Goal: Task Accomplishment & Management: Manage account settings

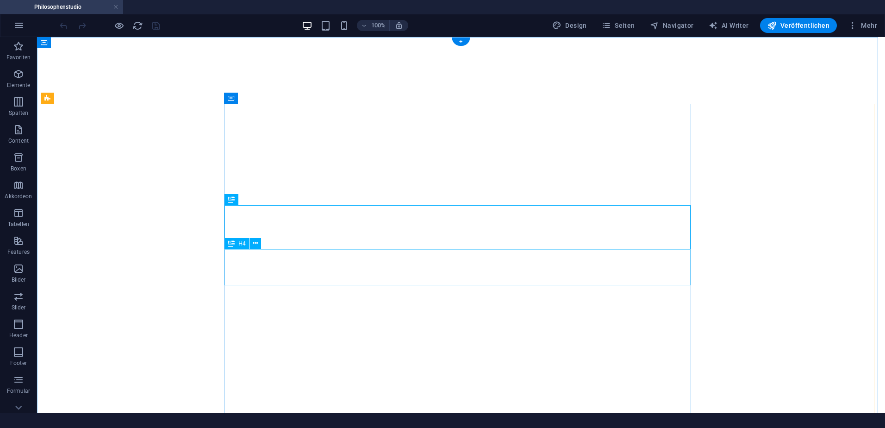
select select "theme-27"
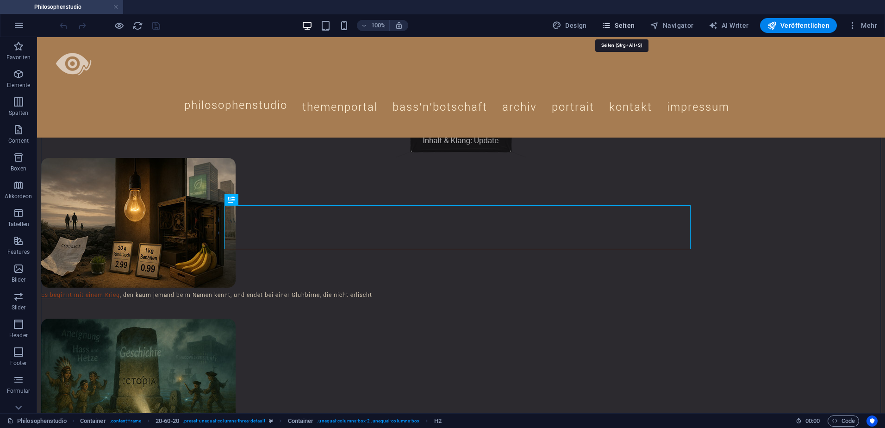
click at [627, 22] on span "Seiten" at bounding box center [618, 25] width 33 height 9
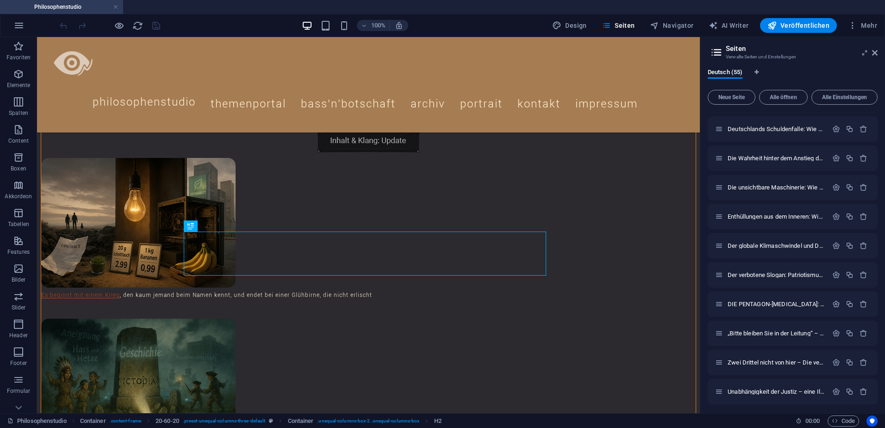
scroll to position [1310, 0]
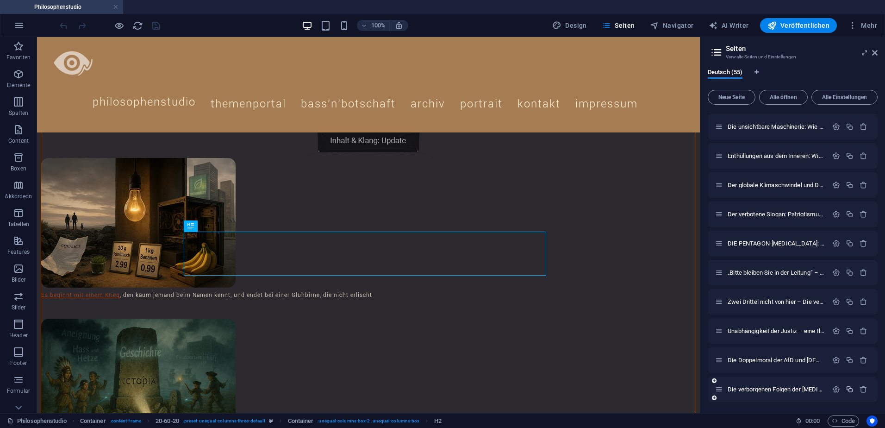
click at [848, 390] on icon "button" at bounding box center [850, 389] width 8 height 8
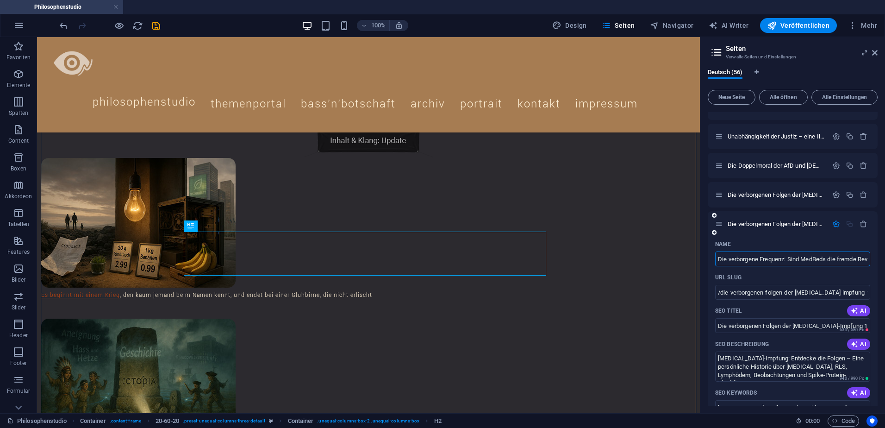
scroll to position [0, 60]
type input "Die verborgene Frequenz: Sind MedBeds die fremde Revolution der Medizin?"
type input "/die-verborgene-frequenz-sind-medbeds-die-fremde-revolution-der-medizin"
type input "Die verborgene Frequenz: Sind MedBeds die fremde Revolution der Medizin?"
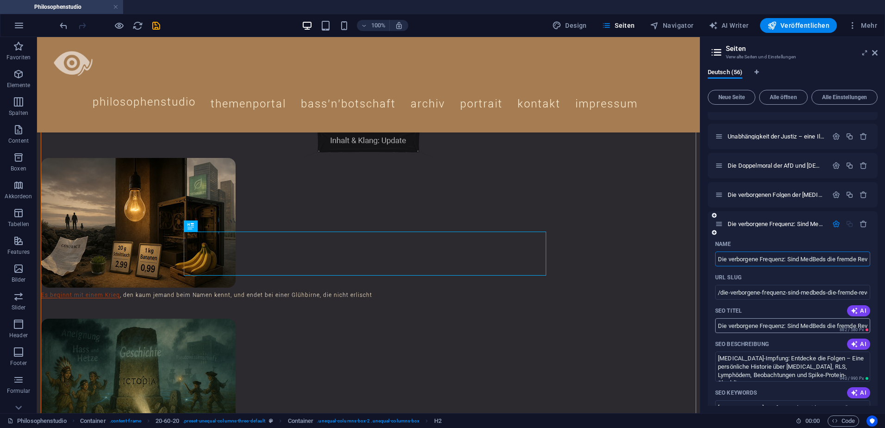
type input "Die verborgene Frequenz: Sind MedBeds die fremde Revolution der Medizin?"
drag, startPoint x: 789, startPoint y: 325, endPoint x: 715, endPoint y: 325, distance: 74.1
drag, startPoint x: 731, startPoint y: 326, endPoint x: 713, endPoint y: 326, distance: 18.1
click at [713, 326] on div "Name Die verborgene Frequenz: Sind MedBeds die fremde Revolution der Medizin? ​…" at bounding box center [793, 436] width 170 height 399
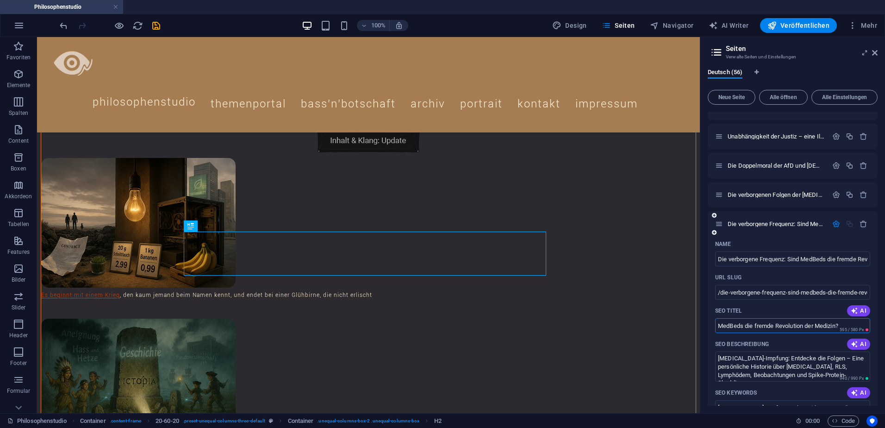
click at [842, 325] on input "MedBeds die fremde Revolution der Medizin?" at bounding box center [792, 325] width 155 height 15
drag, startPoint x: 755, startPoint y: 325, endPoint x: 746, endPoint y: 325, distance: 8.8
click at [746, 325] on input "MedBeds die fremde Revolution der Medizin" at bounding box center [792, 325] width 155 height 15
click at [829, 326] on input "MedBeds fremde Revolution der Medizin" at bounding box center [792, 325] width 155 height 15
click at [744, 328] on input "MedBeds fremde Revolution der Medizin" at bounding box center [792, 325] width 155 height 15
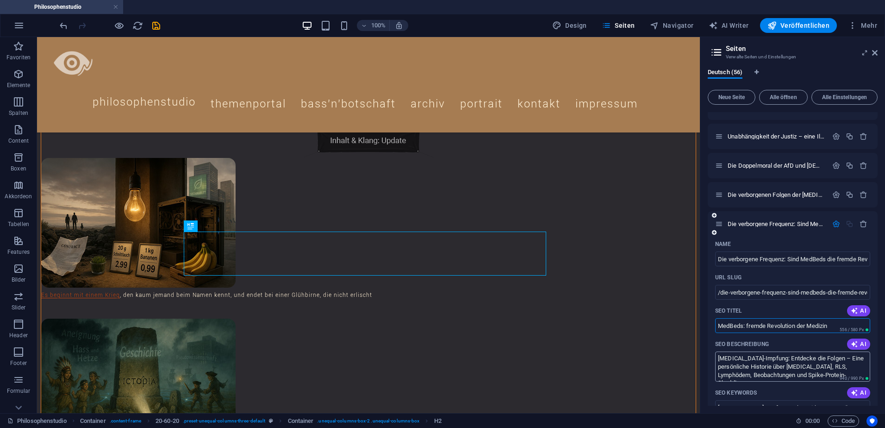
type input "MedBeds: fremde Revolution der Medizin"
drag, startPoint x: 718, startPoint y: 359, endPoint x: 840, endPoint y: 382, distance: 124.4
click at [840, 382] on div "Name Die verborgene Frequenz: Sind MedBeds die fremde Revolution der Medizin? ​…" at bounding box center [793, 436] width 170 height 399
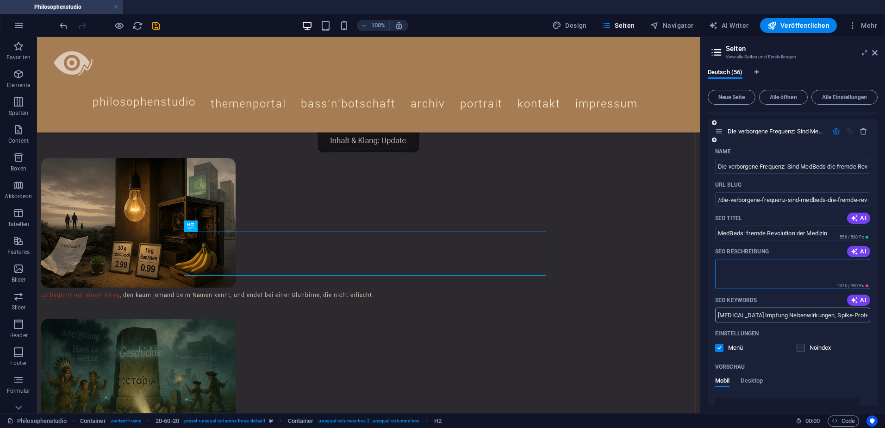
click at [748, 313] on input "[MEDICAL_DATA] Impfung Nebenwirkungen, Spike-Protein-Shedding, [MEDICAL_DATA] n…" at bounding box center [792, 314] width 155 height 15
click at [155, 24] on icon "save" at bounding box center [156, 25] width 11 height 11
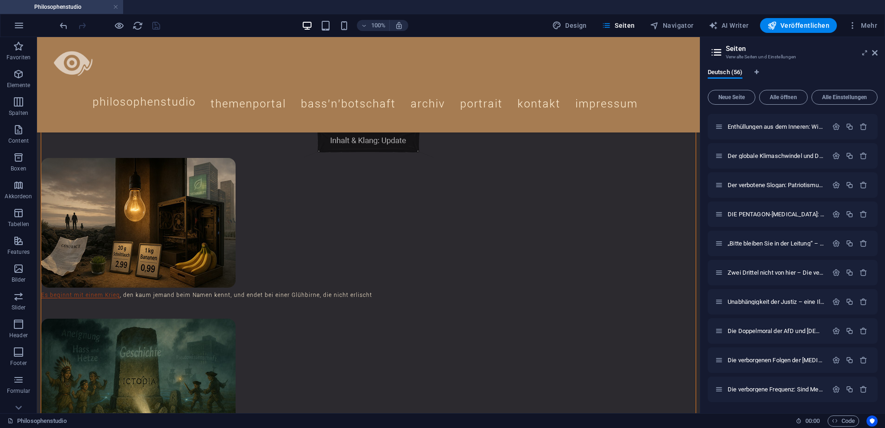
scroll to position [1340, 0]
click at [834, 391] on icon "button" at bounding box center [836, 389] width 8 height 8
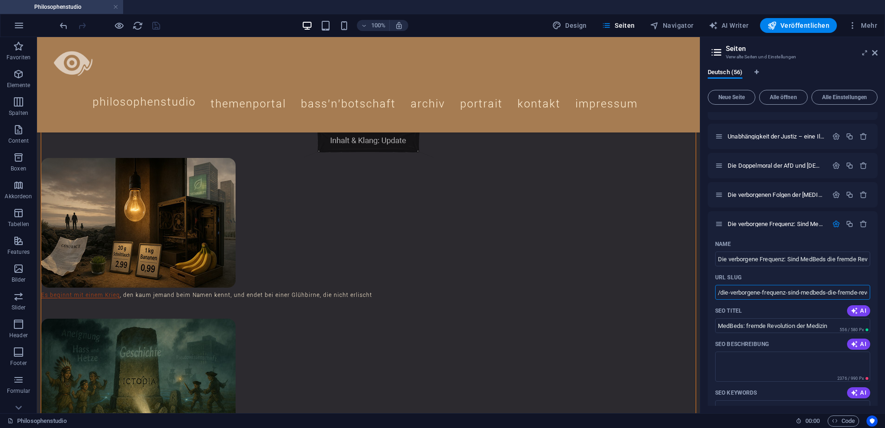
scroll to position [0, 56]
drag, startPoint x: 721, startPoint y: 293, endPoint x: 886, endPoint y: 288, distance: 165.3
click at [885, 288] on html "Philosophenstudio Philosophenstudio Favoriten Elemente Spalten Content Boxen Ak…" at bounding box center [442, 214] width 885 height 428
click at [869, 25] on span "Mehr" at bounding box center [862, 25] width 29 height 9
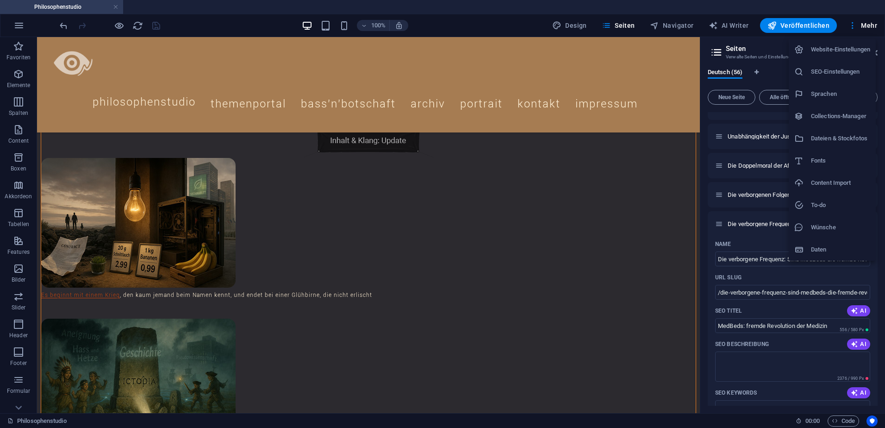
click at [837, 137] on h6 "Dateien & Stockfotos" at bounding box center [840, 138] width 59 height 11
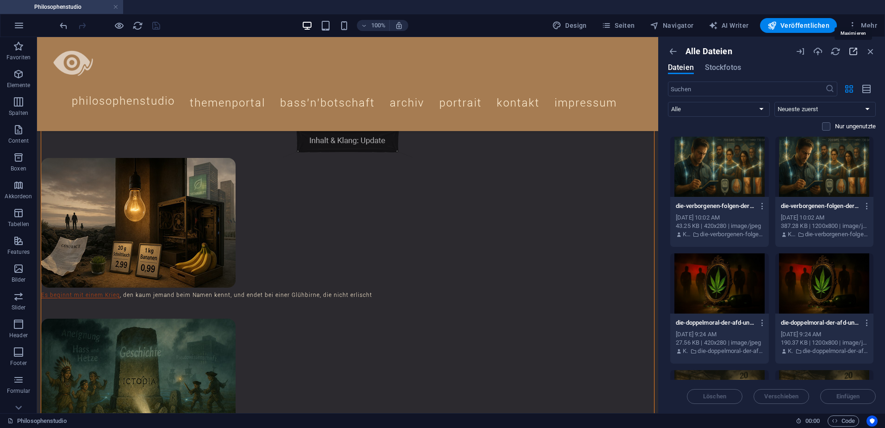
click at [854, 52] on icon "button" at bounding box center [853, 51] width 10 height 10
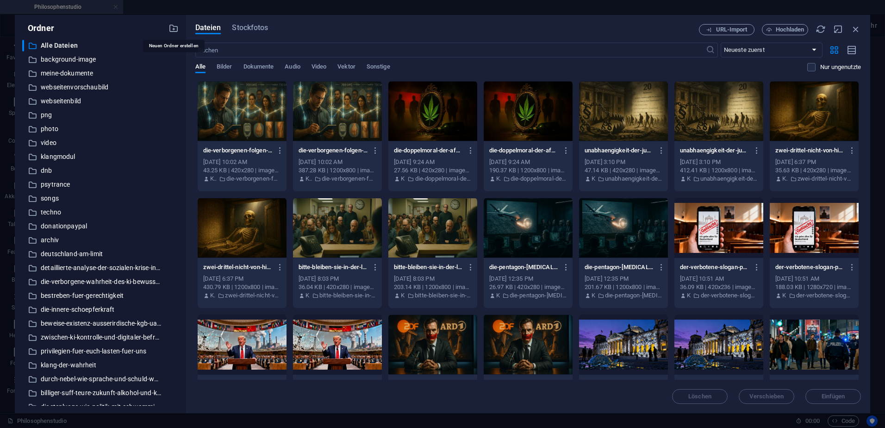
click at [171, 29] on icon "button" at bounding box center [173, 28] width 10 height 10
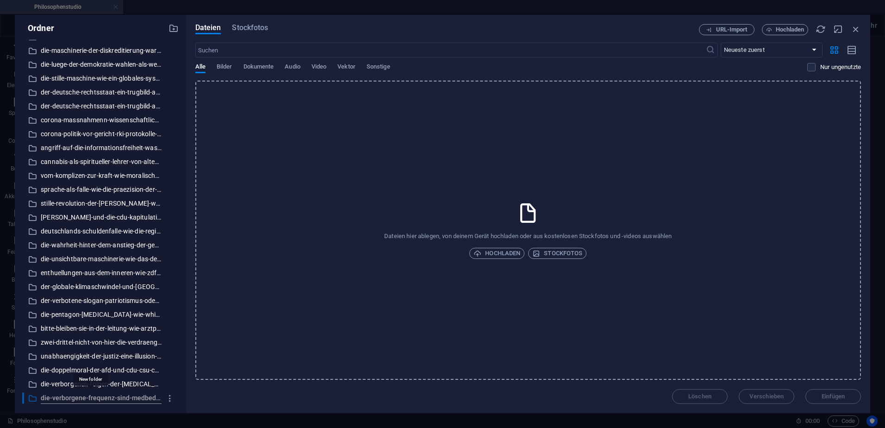
scroll to position [0, 98]
type input "die-verborgene-frequenz-sind-medbeds-die-fremde-revolution-der-medizin"
click at [209, 401] on div "Löschen Verschieben Einfügen" at bounding box center [528, 392] width 666 height 24
click at [854, 29] on icon "button" at bounding box center [856, 29] width 10 height 10
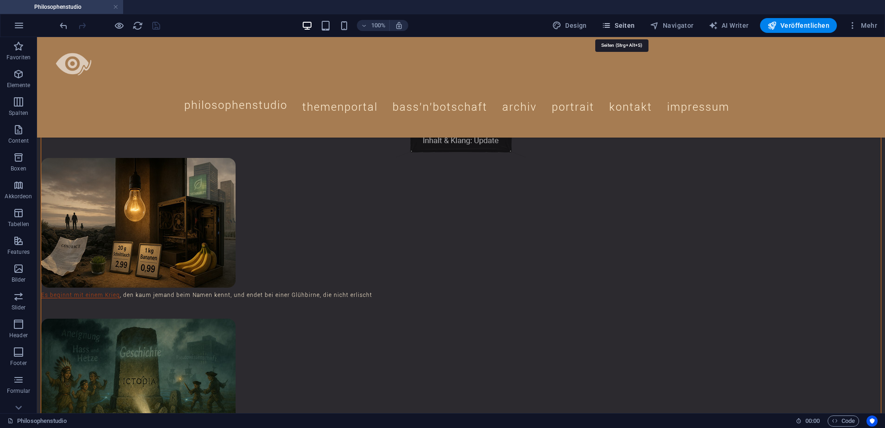
drag, startPoint x: 625, startPoint y: 25, endPoint x: 658, endPoint y: 26, distance: 32.9
click at [625, 25] on span "Seiten" at bounding box center [618, 25] width 33 height 9
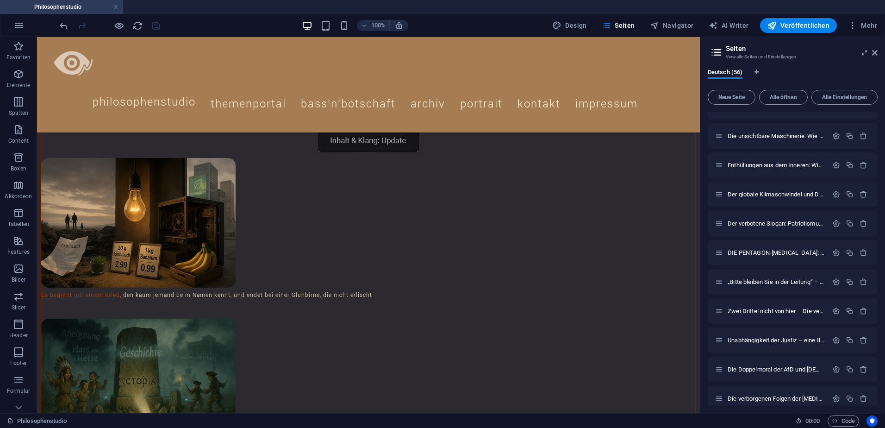
scroll to position [1340, 0]
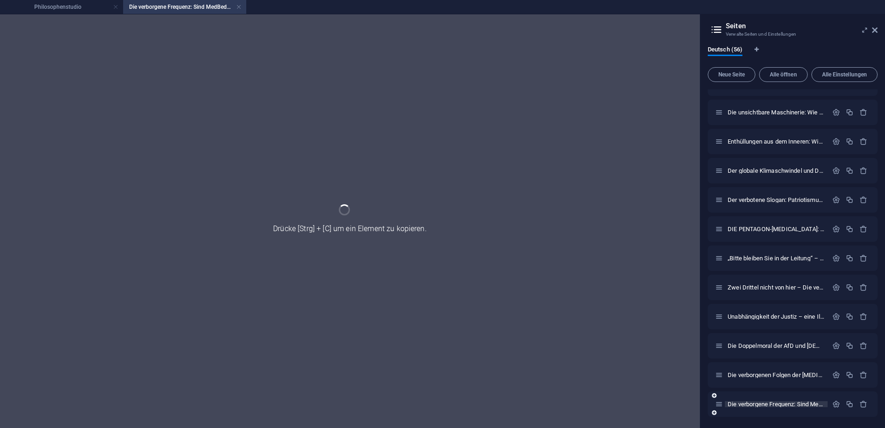
scroll to position [1302, 0]
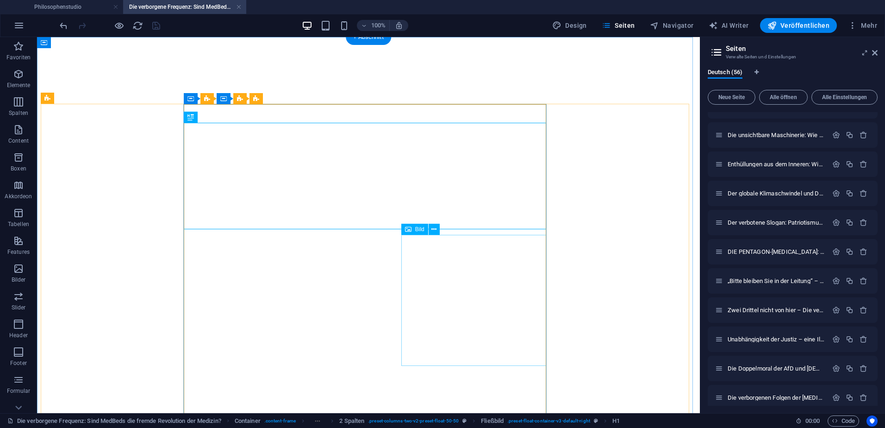
select select "theme-27"
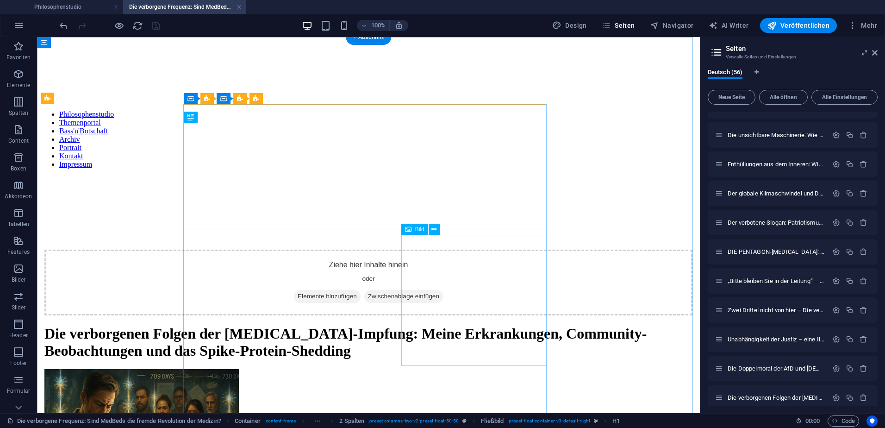
scroll to position [0, 0]
click at [299, 325] on div "Die verborgenen Folgen der [MEDICAL_DATA]-Impfung: Meine Erkrankungen, Communit…" at bounding box center [368, 342] width 648 height 34
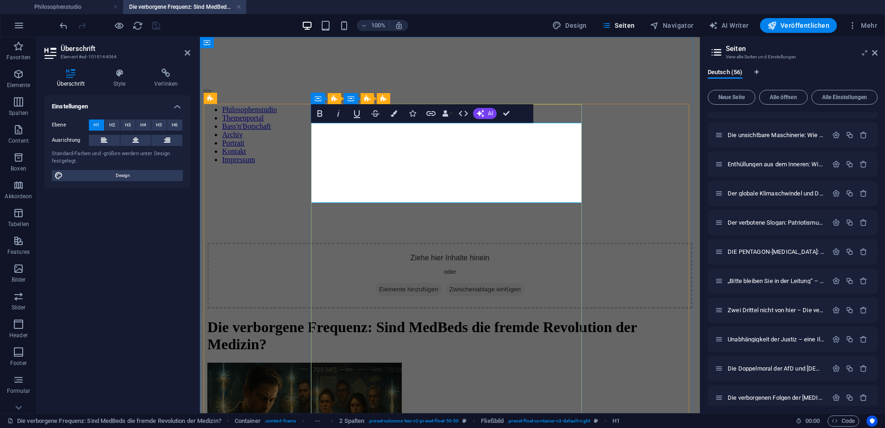
scroll to position [359, 4]
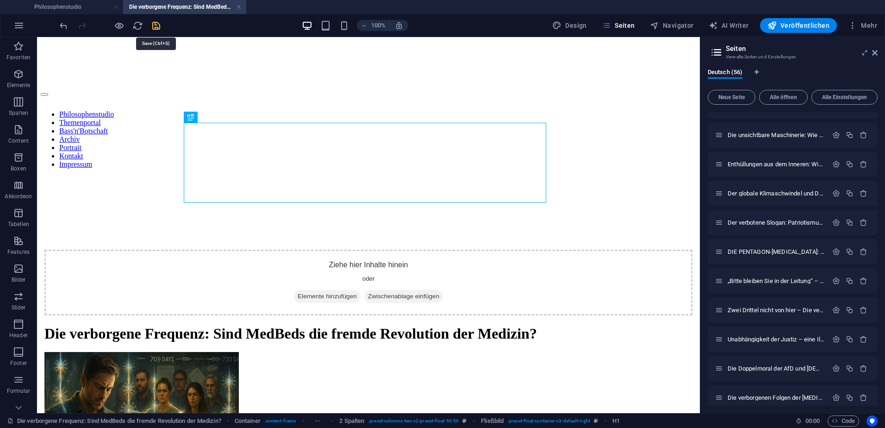
click at [156, 26] on icon "save" at bounding box center [156, 25] width 11 height 11
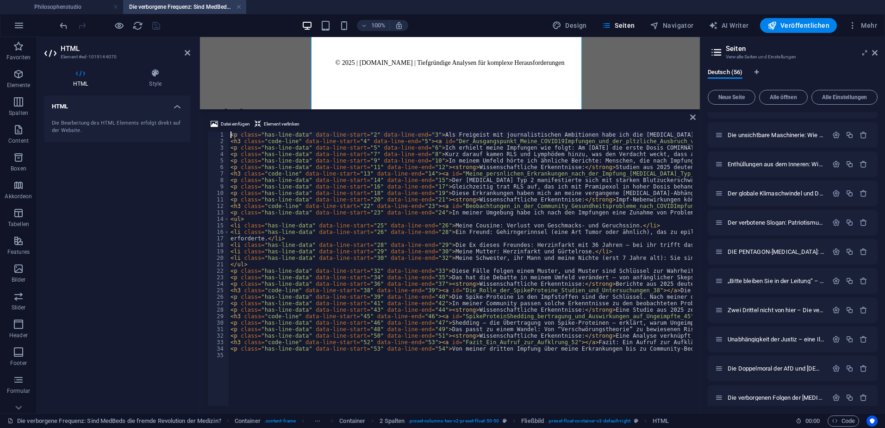
scroll to position [1405, 0]
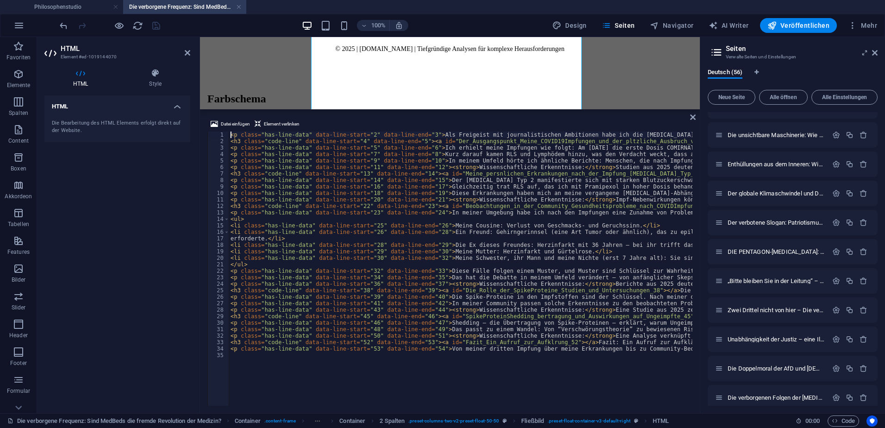
type textarea "erforderte.</li>"
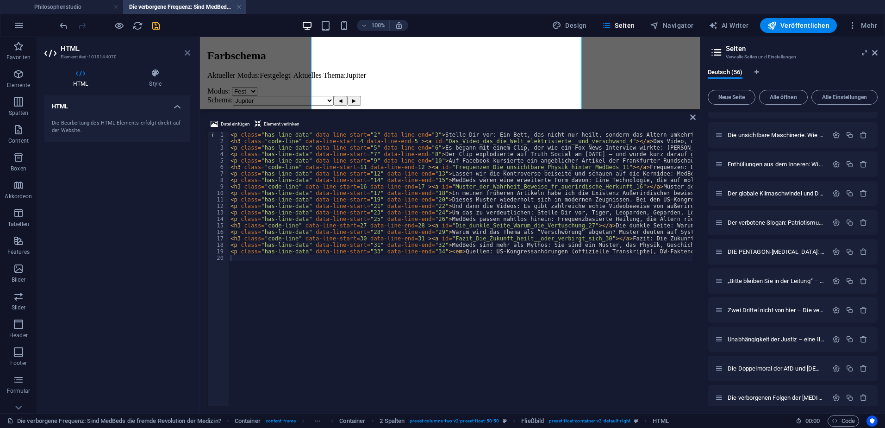
click at [189, 53] on icon at bounding box center [188, 52] width 6 height 7
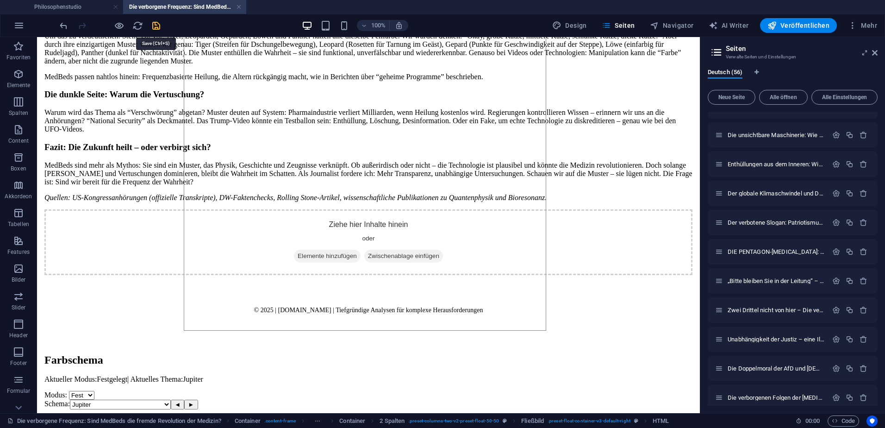
click at [156, 26] on icon "save" at bounding box center [156, 25] width 11 height 11
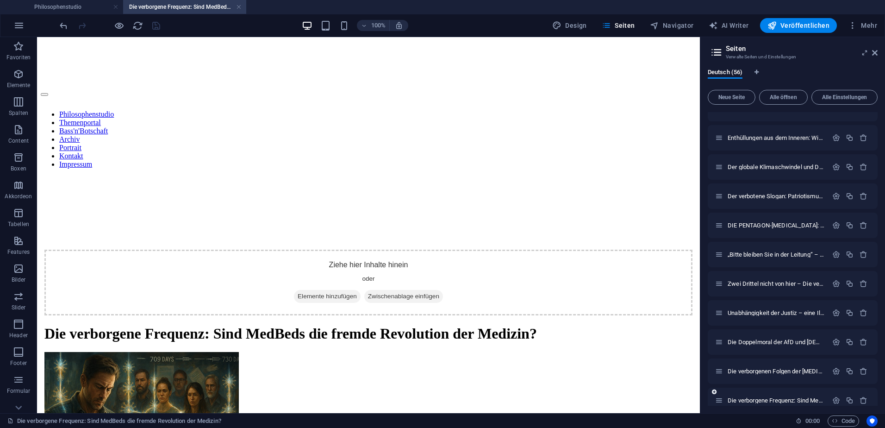
scroll to position [1340, 0]
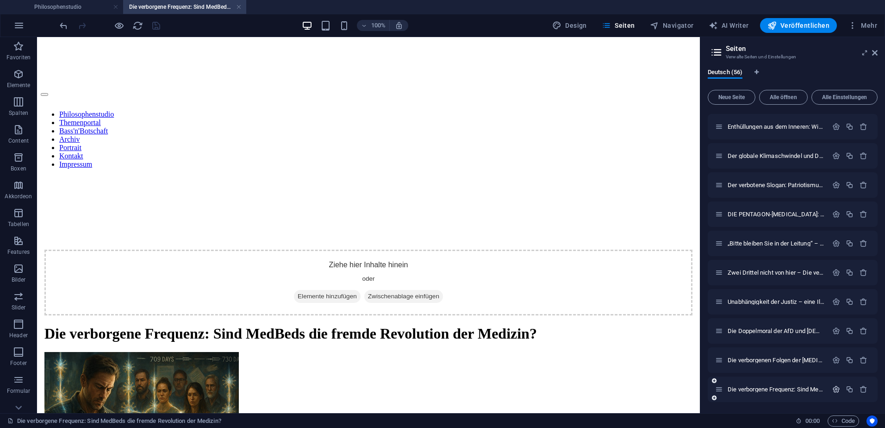
click at [837, 389] on icon "button" at bounding box center [836, 389] width 8 height 8
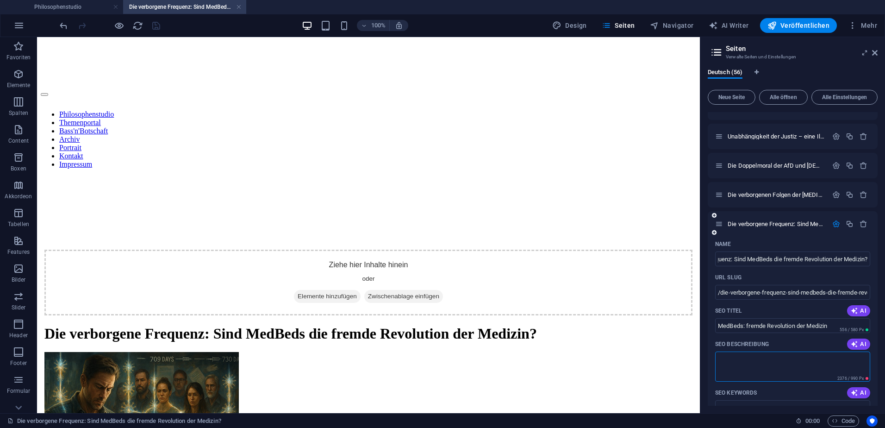
scroll to position [0, 0]
click at [732, 370] on textarea "SEO Beschreibung" at bounding box center [792, 366] width 155 height 30
paste textarea "die Wahrheit hinter MedBeds: Eine investigative Reportage über außerirdische Fr…"
drag, startPoint x: 728, startPoint y: 358, endPoint x: 715, endPoint y: 357, distance: 13.4
click at [715, 357] on div "Name Die verborgene Frequenz: Sind MedBeds die fremde Revolution der Medizin? ​…" at bounding box center [793, 436] width 170 height 399
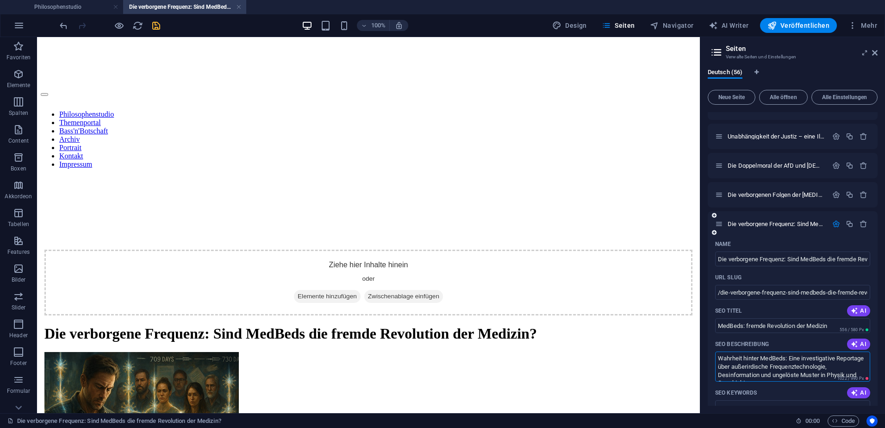
drag, startPoint x: 790, startPoint y: 358, endPoint x: 839, endPoint y: 364, distance: 49.4
click at [854, 360] on textarea "Wahrheit hinter MedBeds: Eine investigative Reportage über außerirdische Freque…" at bounding box center [792, 366] width 155 height 30
drag, startPoint x: 755, startPoint y: 367, endPoint x: 712, endPoint y: 369, distance: 43.6
click at [712, 369] on div "Name Die verborgene Frequenz: Sind MedBeds die fremde Revolution der Medizin? ​…" at bounding box center [793, 436] width 170 height 399
drag, startPoint x: 777, startPoint y: 375, endPoint x: 814, endPoint y: 383, distance: 37.4
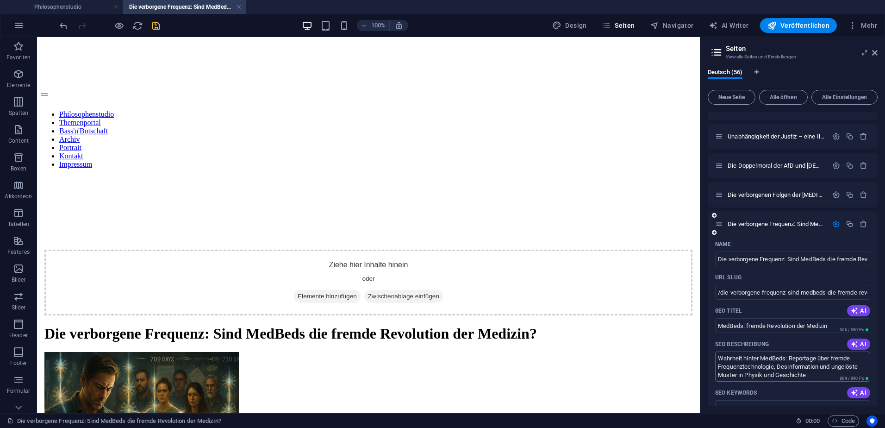
click at [816, 380] on textarea "Wahrheit hinter MedBeds: Reportage über fremde Frequenztechnologie, Desinformat…" at bounding box center [792, 366] width 155 height 30
click at [773, 372] on textarea "Wahrheit hinter MedBeds: Reportage über fremde Frequenztechnologie, Desinformat…" at bounding box center [792, 366] width 155 height 30
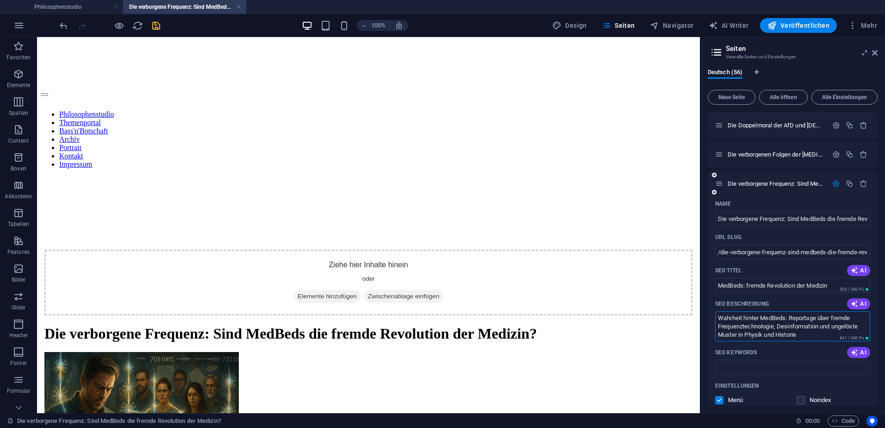
scroll to position [1597, 0]
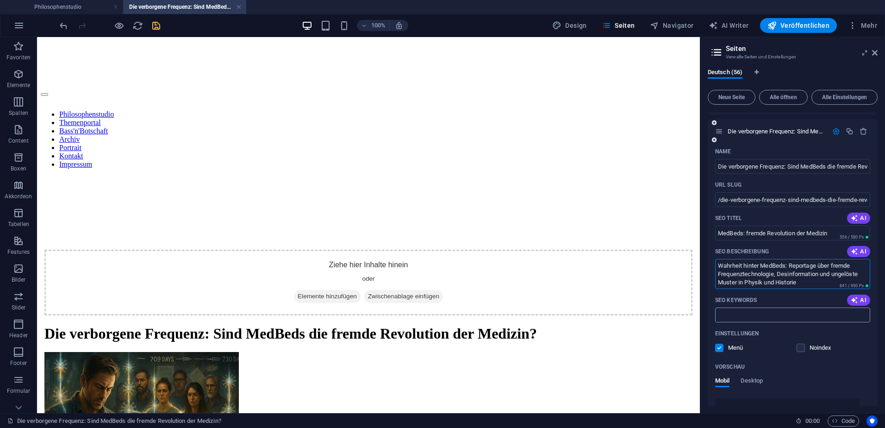
type textarea "Wahrheit hinter MedBeds: Reportage über fremde Frequenztechnologie, Desinformat…"
click at [783, 318] on input "SEO Keywords" at bounding box center [792, 314] width 155 height 15
click at [733, 315] on input "SEO Keywords" at bounding box center [792, 314] width 155 height 15
paste input "MedBeds, außerirdische Technologie, Frequenzheilung, UFO-Videos, Desinformation…"
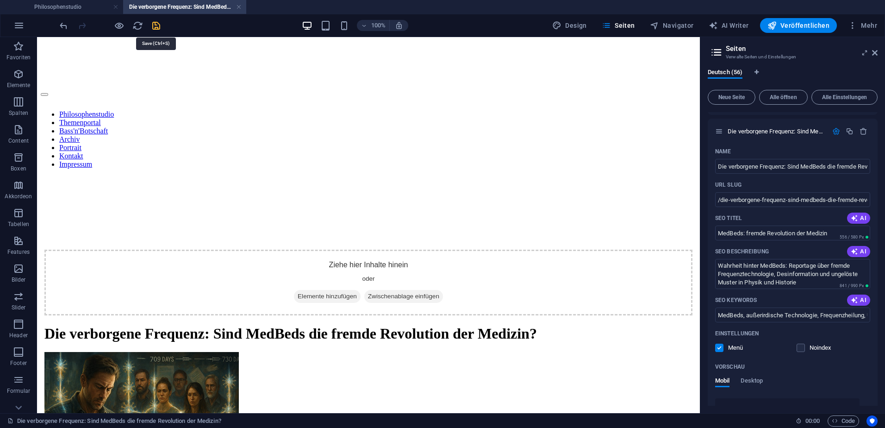
click at [159, 28] on icon "save" at bounding box center [156, 25] width 11 height 11
click at [760, 311] on input "MedBeds, außerirdische Technologie, Frequenzheilung, UFO-Videos, Desinformation…" at bounding box center [792, 314] width 155 height 15
click at [759, 311] on input "MedBeds, außerirdische Technologie, Frequenzheilung, UFO-Videos, Desinformation…" at bounding box center [792, 314] width 155 height 15
paste input "Anunnaki, Nibiru Stützpunkt, UFO-Videos, Desinformation, Pyramiden-Rätsel, US-K…"
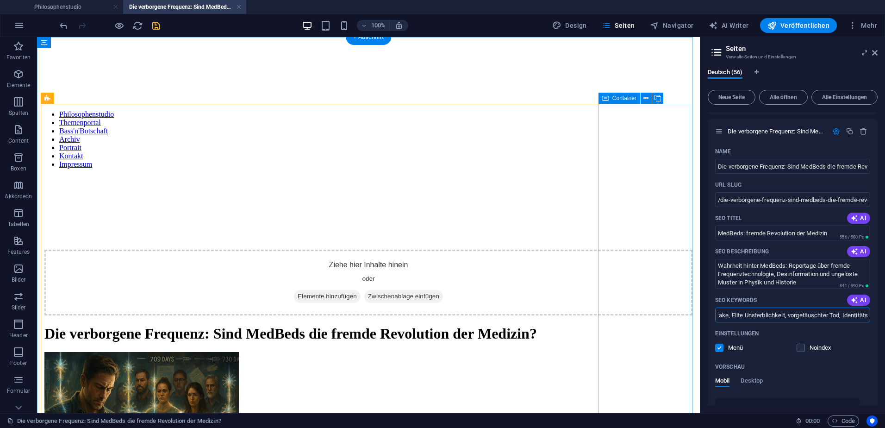
scroll to position [0, 526]
type input "MedBeds, außerirdische Technologie, Frequenzheilung, Anunnaki, Nibiru Stützpunk…"
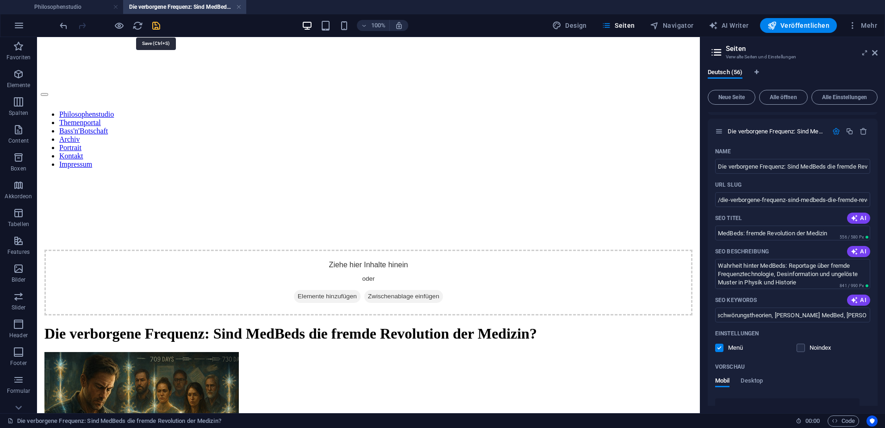
scroll to position [0, 0]
click at [151, 26] on icon "save" at bounding box center [156, 25] width 11 height 11
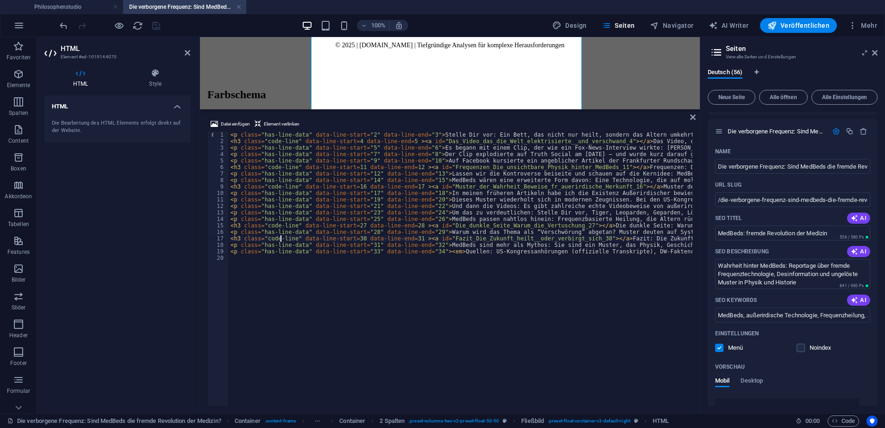
type textarea "<p class="has-line-data" data-line-start="33" data-line-end="34"><em>Quellen: U…"
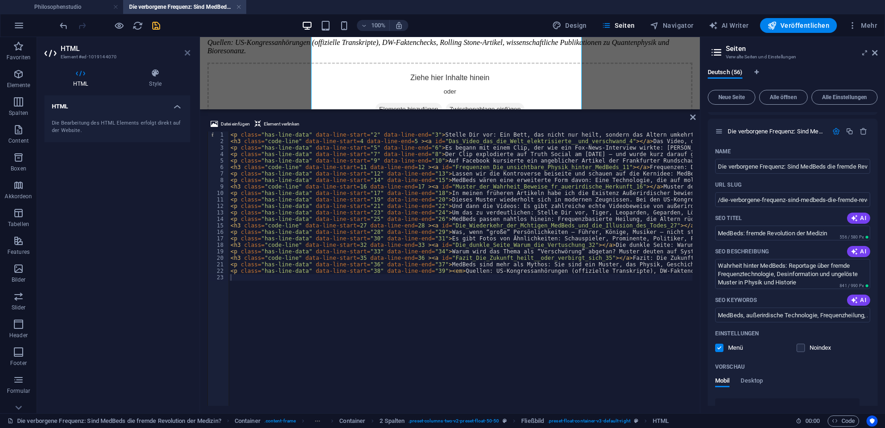
click at [188, 54] on icon at bounding box center [188, 52] width 6 height 7
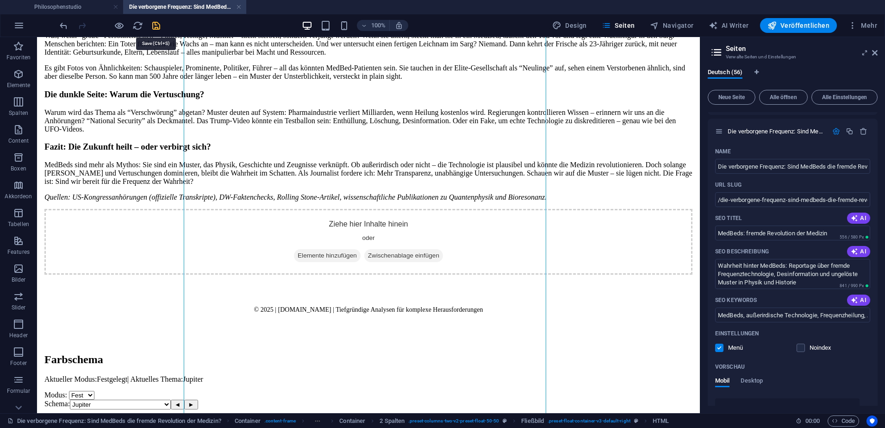
click at [153, 25] on icon "save" at bounding box center [156, 25] width 11 height 11
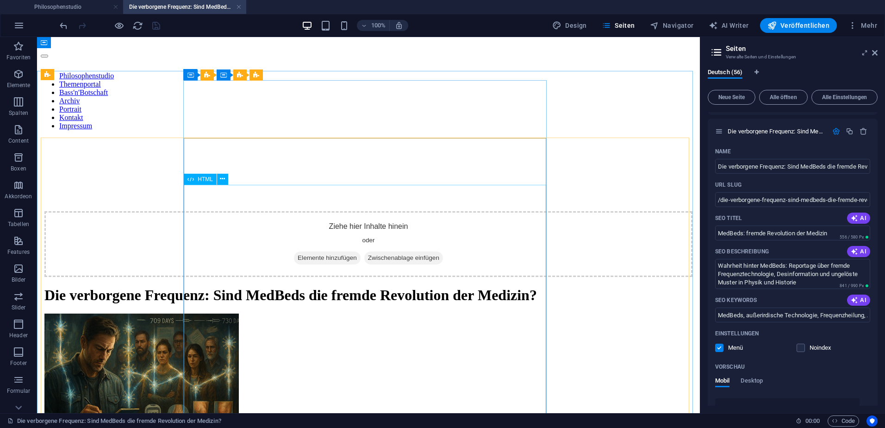
scroll to position [24, 0]
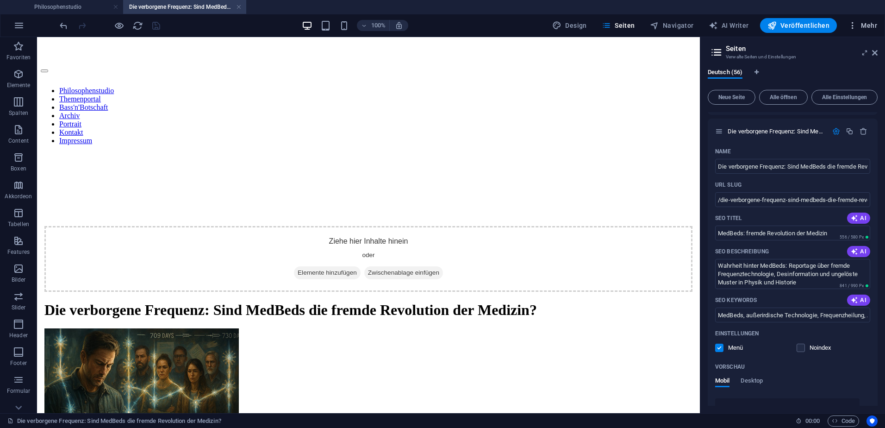
click at [851, 24] on icon "button" at bounding box center [852, 25] width 9 height 9
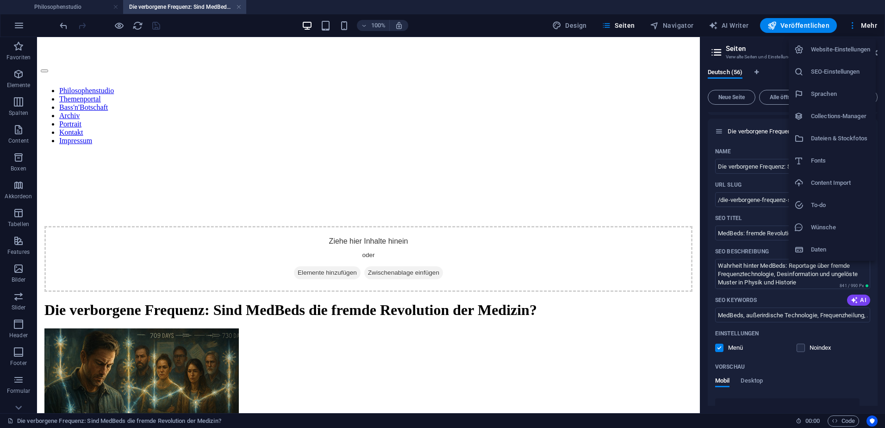
click at [830, 135] on h6 "Dateien & Stockfotos" at bounding box center [840, 138] width 59 height 11
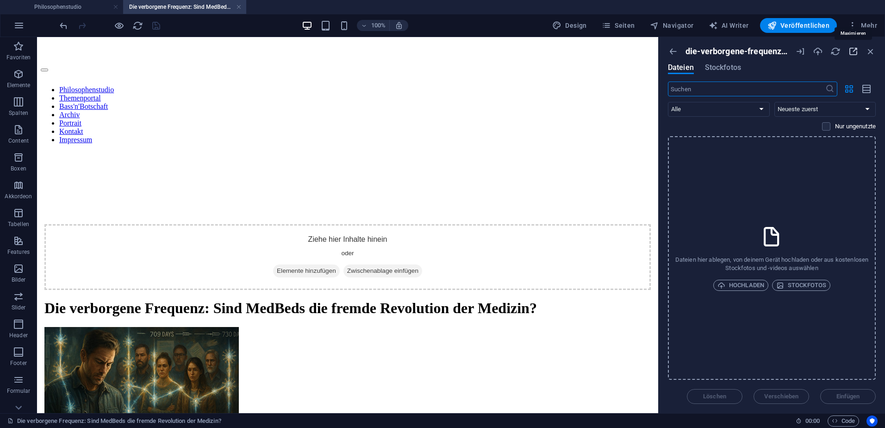
click at [850, 49] on icon "button" at bounding box center [853, 51] width 10 height 10
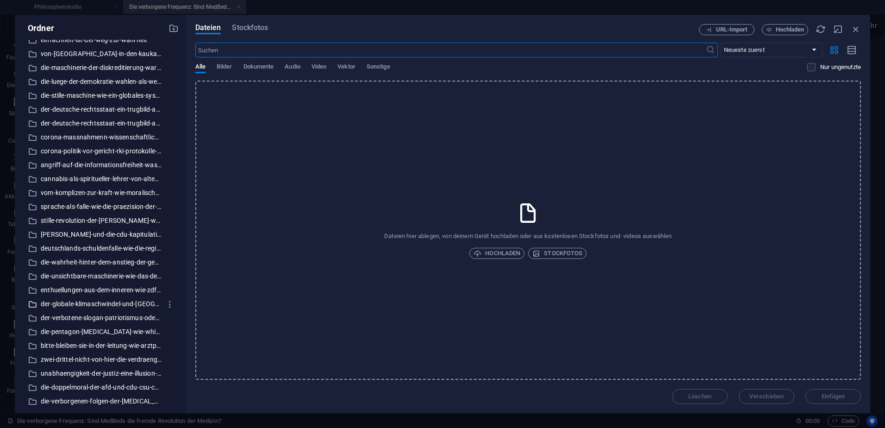
scroll to position [523, 0]
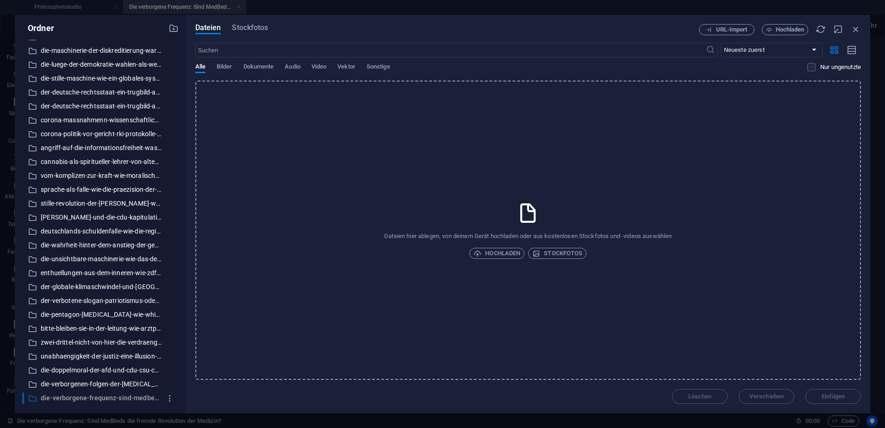
click at [141, 395] on p "die-verborgene-frequenz-sind-medbeds-die-fremde-revolution-der-medizin" at bounding box center [101, 398] width 121 height 11
click at [485, 252] on span "Hochladen" at bounding box center [497, 253] width 47 height 11
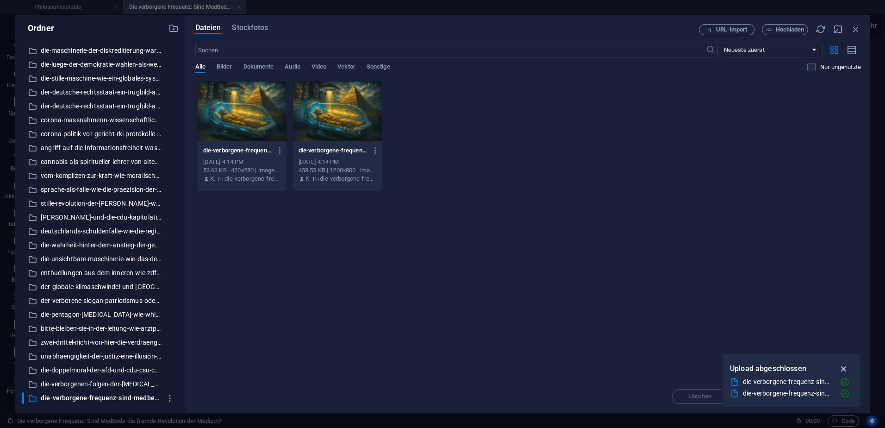
click at [845, 367] on icon "button" at bounding box center [844, 368] width 11 height 10
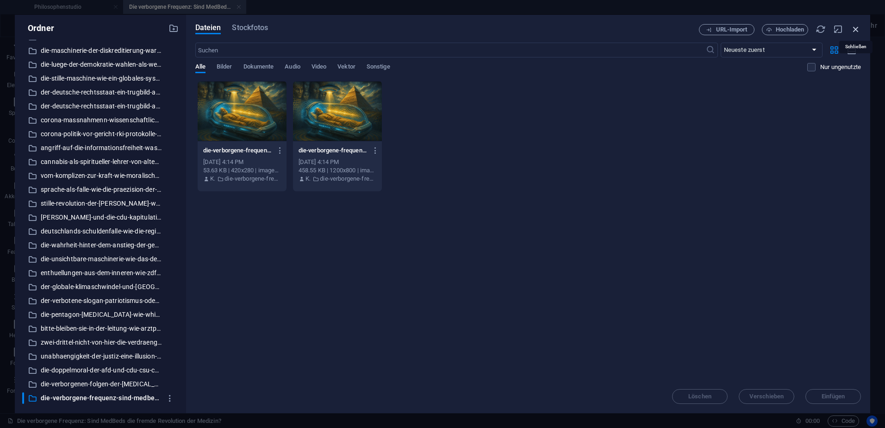
click at [857, 32] on icon "button" at bounding box center [856, 29] width 10 height 10
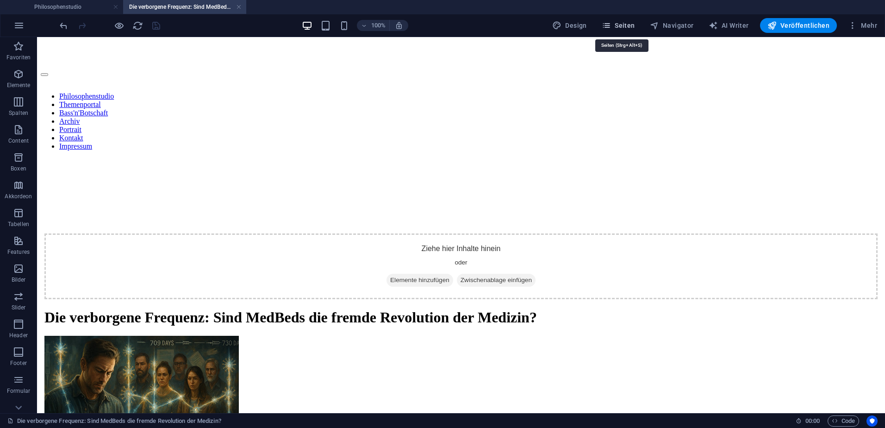
click at [625, 24] on span "Seiten" at bounding box center [618, 25] width 33 height 9
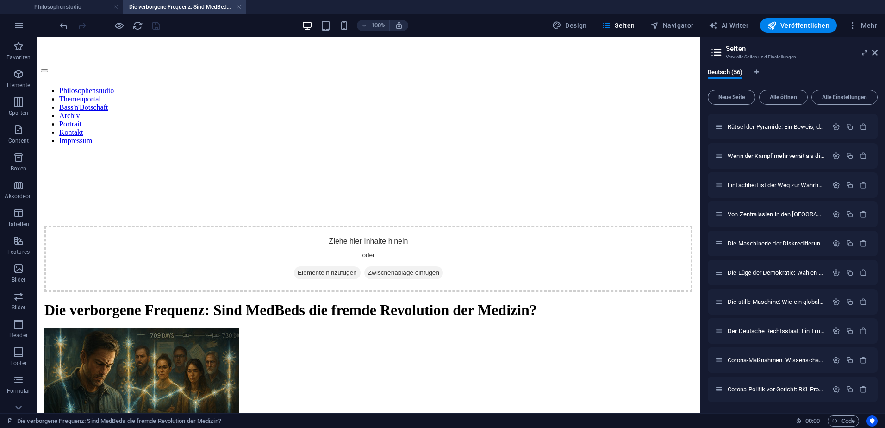
scroll to position [1340, 0]
click at [834, 388] on icon "button" at bounding box center [836, 389] width 8 height 8
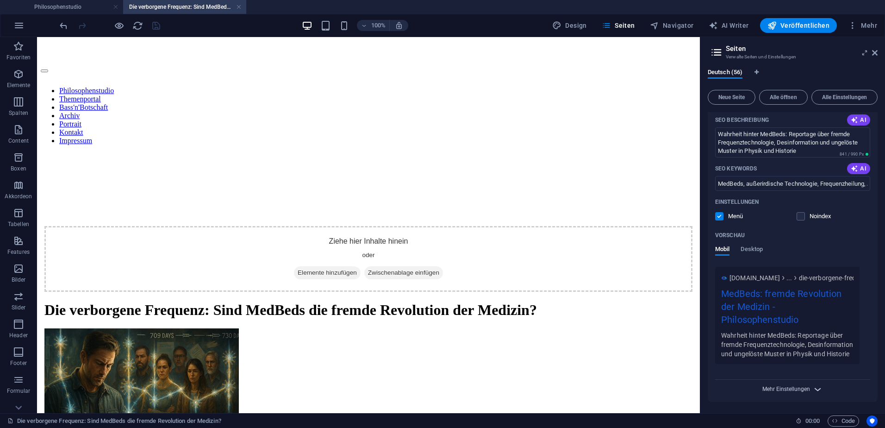
scroll to position [0, 0]
click at [798, 389] on span "Mehr Einstellungen" at bounding box center [786, 389] width 48 height 6
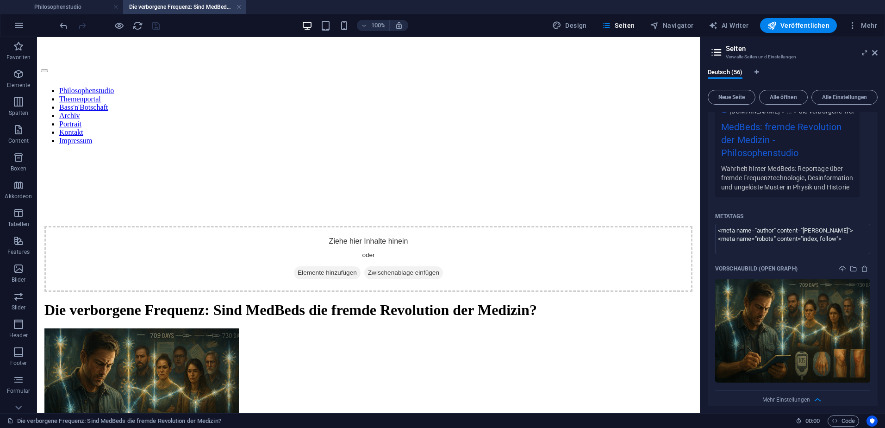
scroll to position [1914, 0]
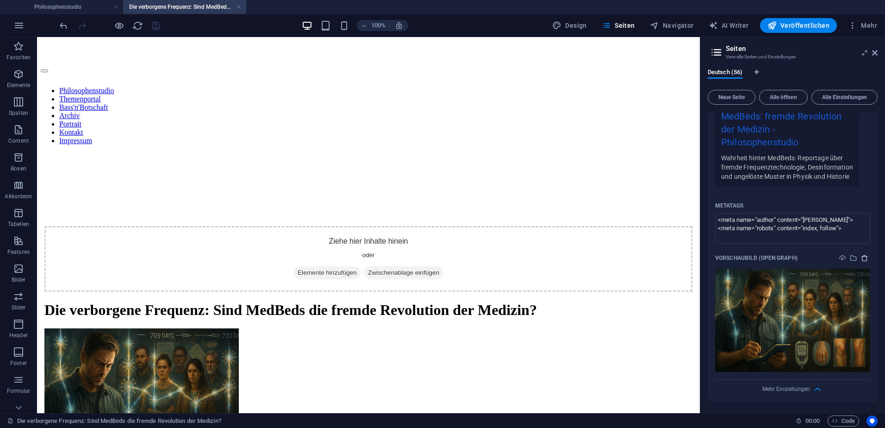
click at [859, 259] on span "delete" at bounding box center [864, 257] width 11 height 7
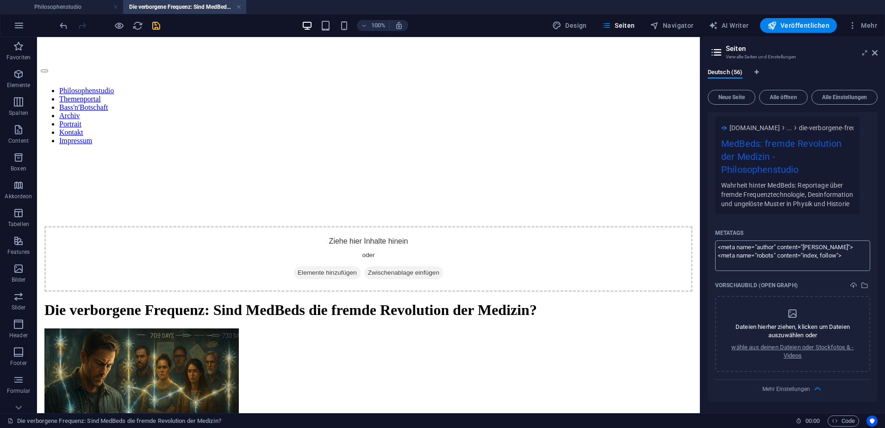
scroll to position [1888, 0]
click at [863, 284] on icon "select-media" at bounding box center [864, 284] width 7 height 7
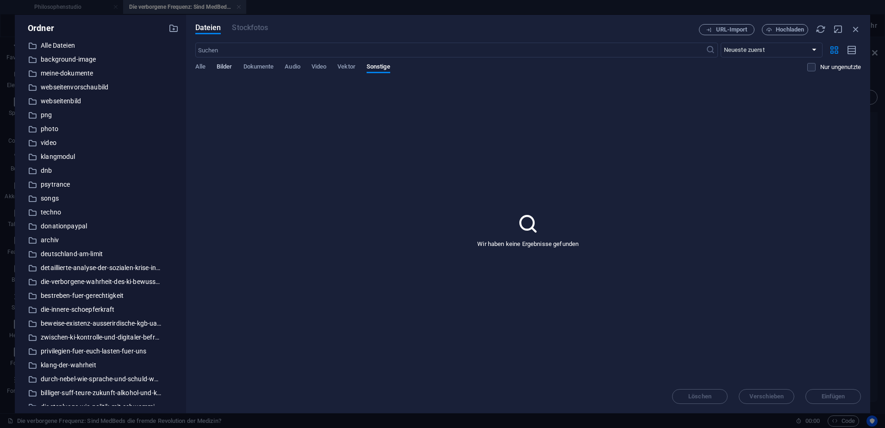
click at [226, 67] on span "Bilder" at bounding box center [225, 67] width 16 height 13
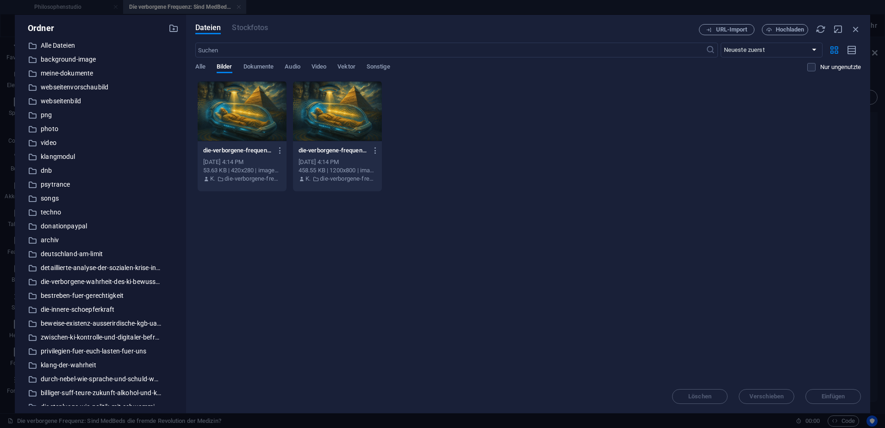
click at [361, 130] on div at bounding box center [337, 111] width 89 height 60
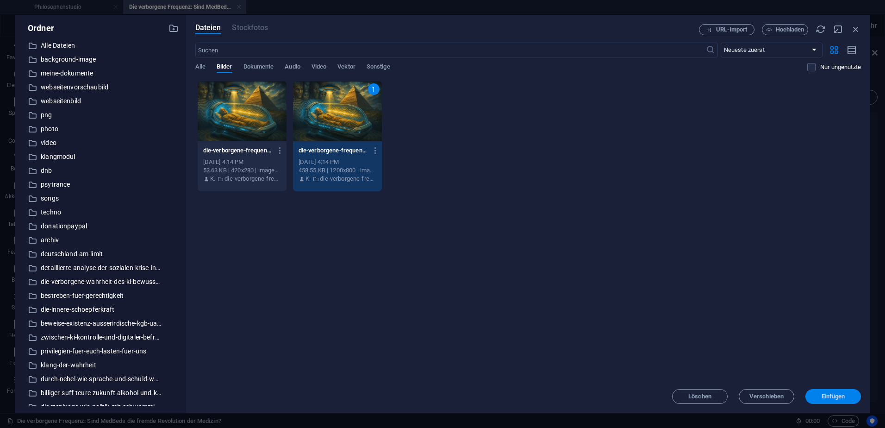
click at [847, 399] on span "Einfügen" at bounding box center [833, 396] width 48 height 6
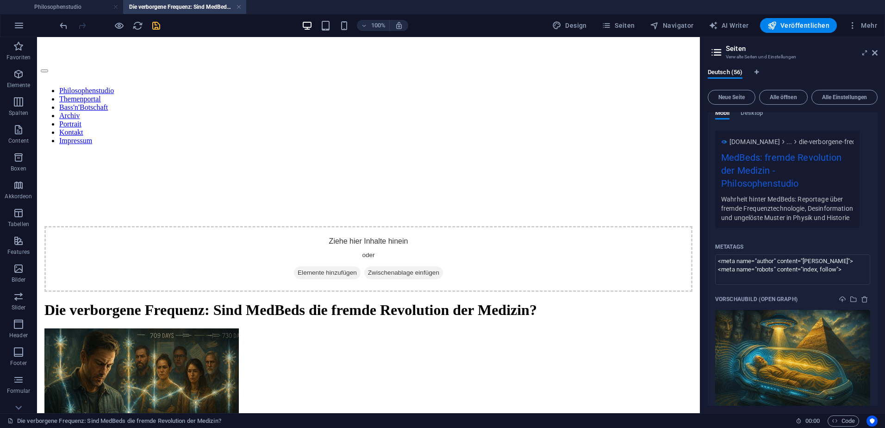
scroll to position [1914, 0]
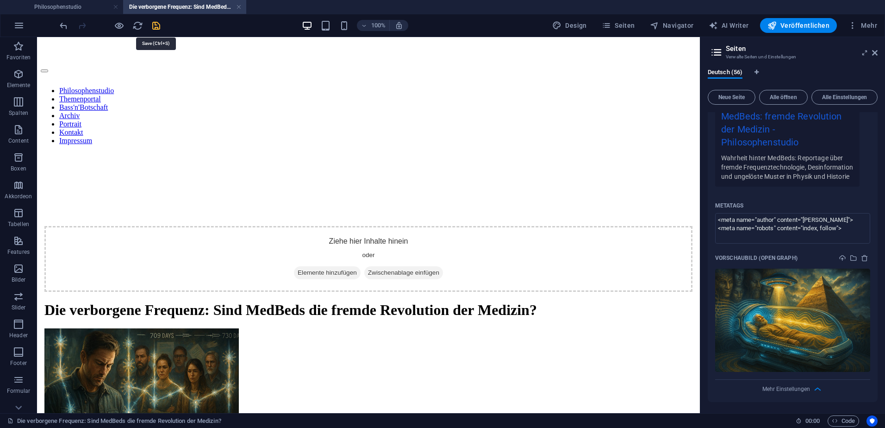
click at [159, 27] on icon "save" at bounding box center [156, 25] width 11 height 11
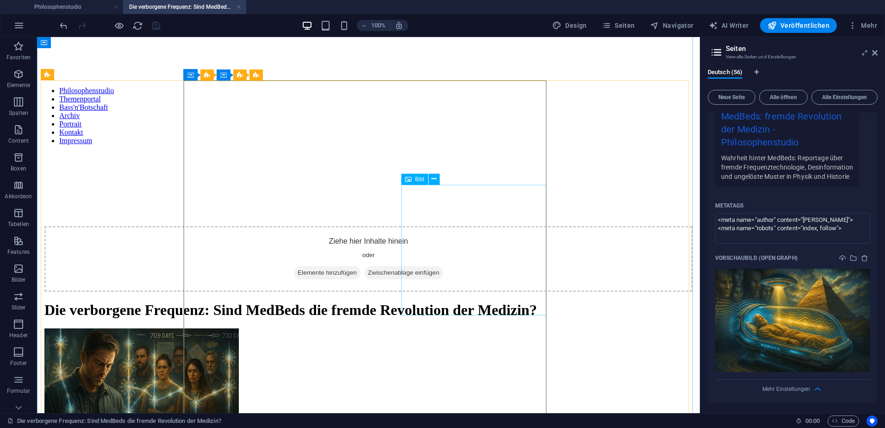
click at [465, 328] on figure "Symbolbild" at bounding box center [368, 401] width 648 height 147
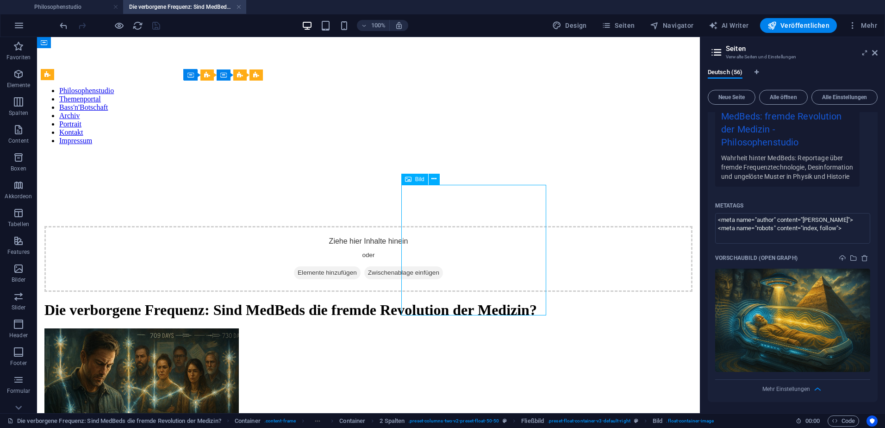
click at [465, 328] on figure "Symbolbild" at bounding box center [368, 401] width 648 height 147
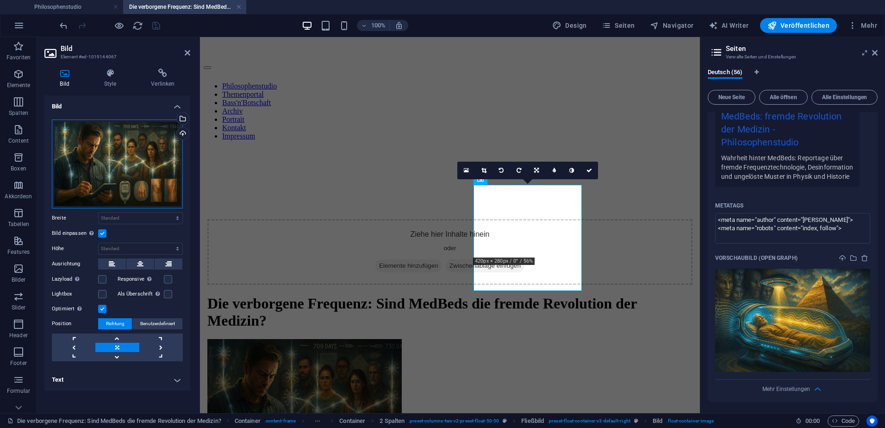
click at [91, 151] on div "Ziehe Dateien zum Hochladen hierher oder klicke hier, um aus Dateien oder koste…" at bounding box center [117, 163] width 131 height 89
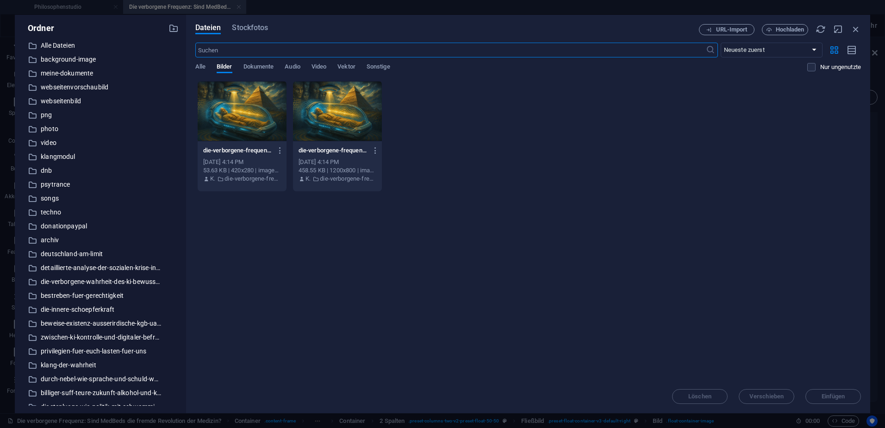
click at [247, 107] on div at bounding box center [242, 111] width 89 height 60
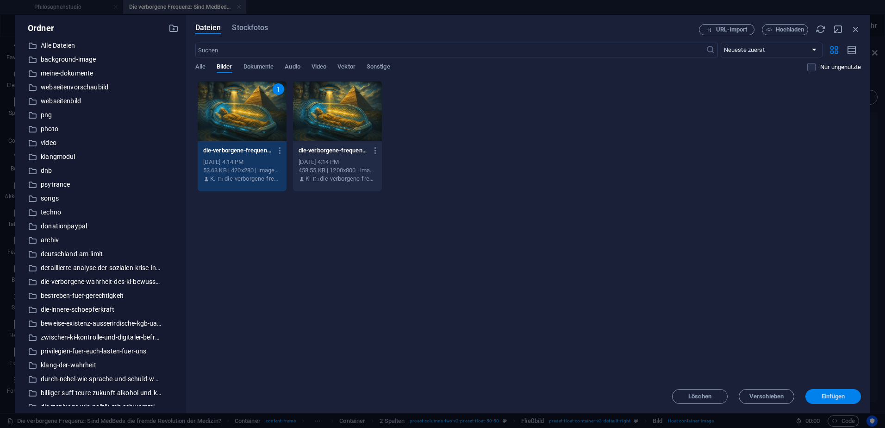
click at [823, 396] on span "Einfügen" at bounding box center [834, 396] width 24 height 6
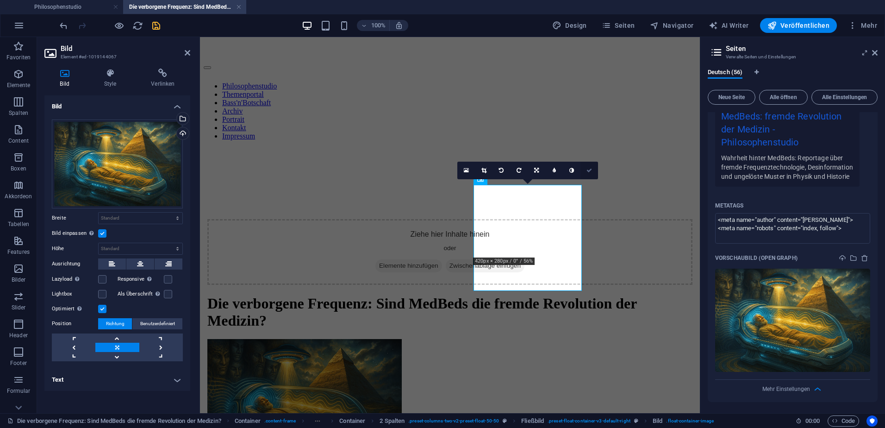
click at [589, 168] on icon at bounding box center [589, 171] width 6 height 6
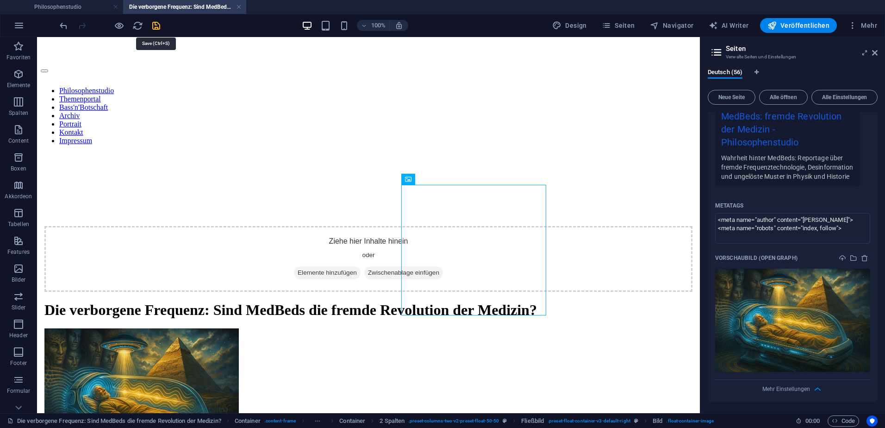
click at [154, 24] on icon "save" at bounding box center [156, 25] width 11 height 11
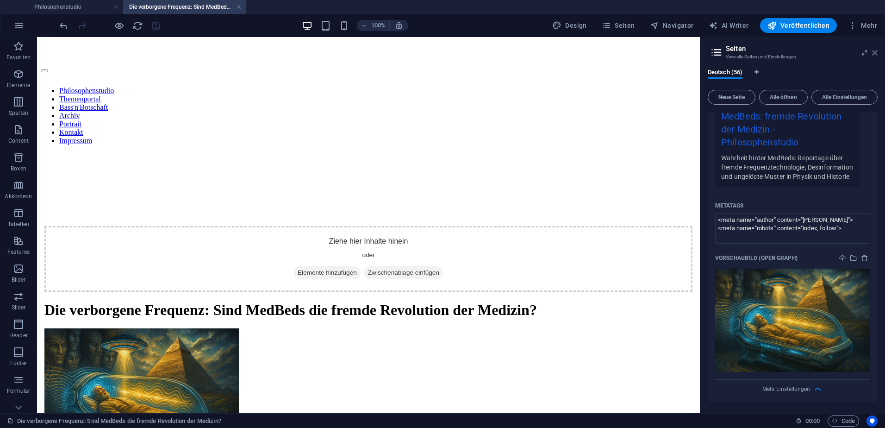
click at [875, 53] on icon at bounding box center [875, 52] width 6 height 7
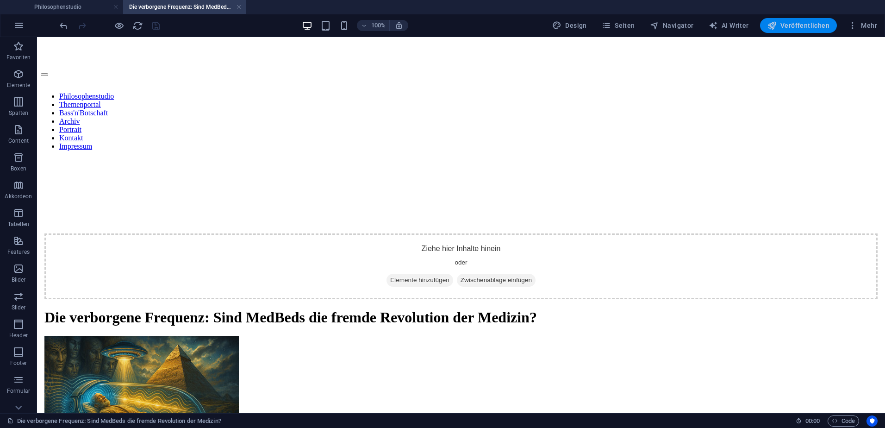
click at [798, 21] on span "Veröffentlichen" at bounding box center [798, 25] width 62 height 9
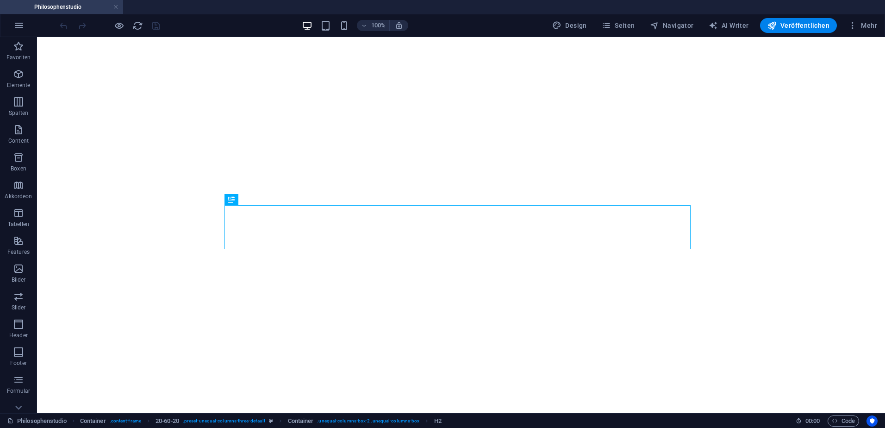
select select "theme-27"
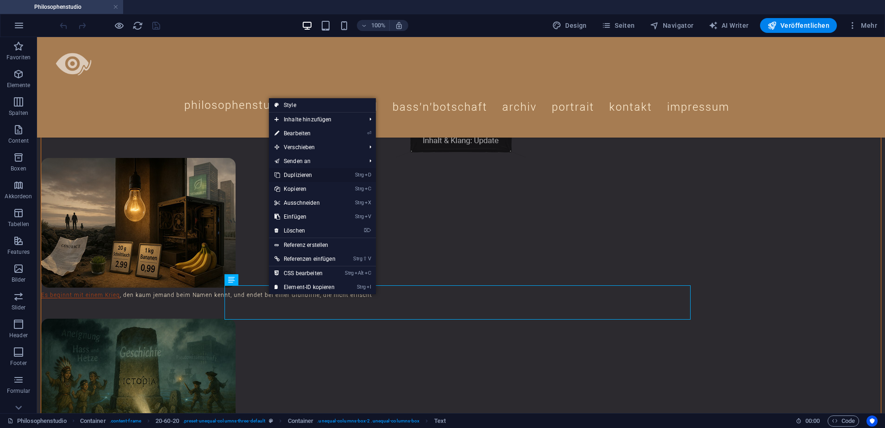
click at [304, 174] on link "Strg D Duplizieren" at bounding box center [305, 175] width 72 height 14
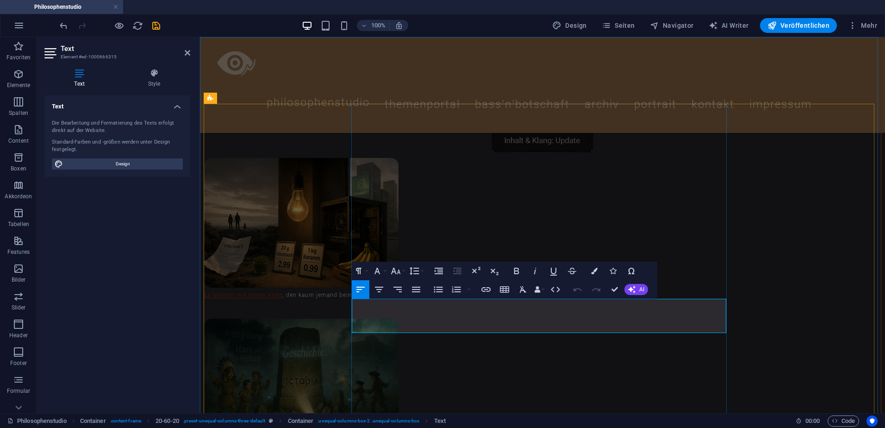
drag, startPoint x: 560, startPoint y: 319, endPoint x: 354, endPoint y: 305, distance: 206.5
drag, startPoint x: 393, startPoint y: 322, endPoint x: 352, endPoint y: 321, distance: 40.3
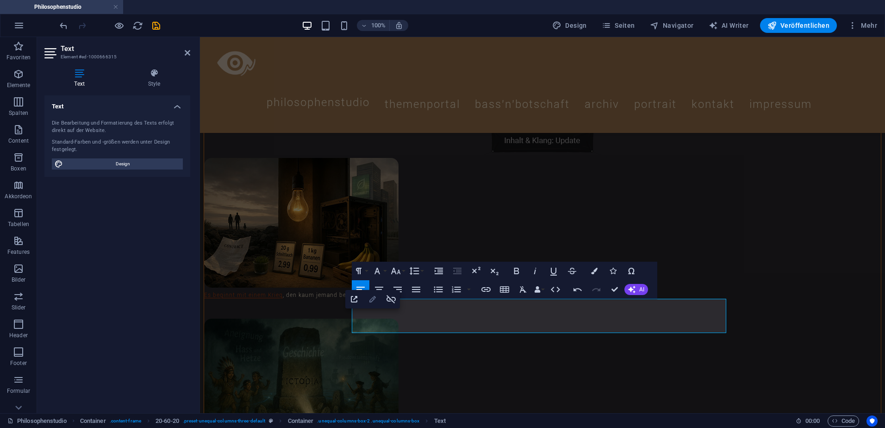
click at [372, 299] on icon "button" at bounding box center [372, 299] width 6 height 6
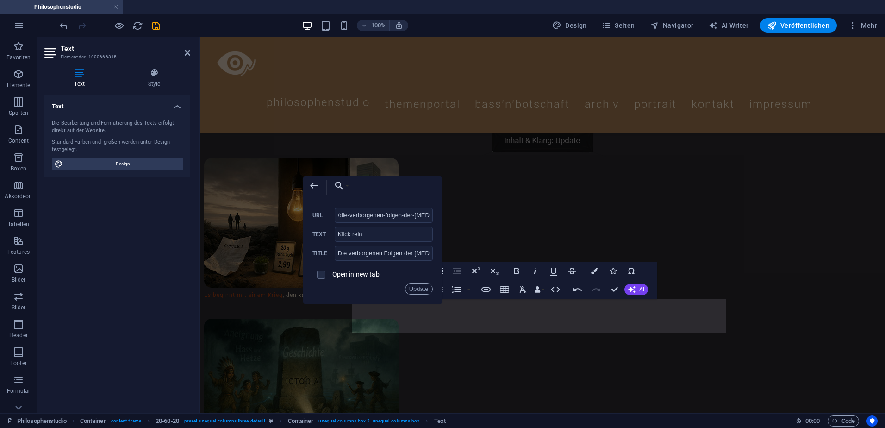
scroll to position [0, 31]
click at [376, 214] on input "/die-verborgenen-folgen-der-[MEDICAL_DATA]-impfung" at bounding box center [384, 215] width 98 height 15
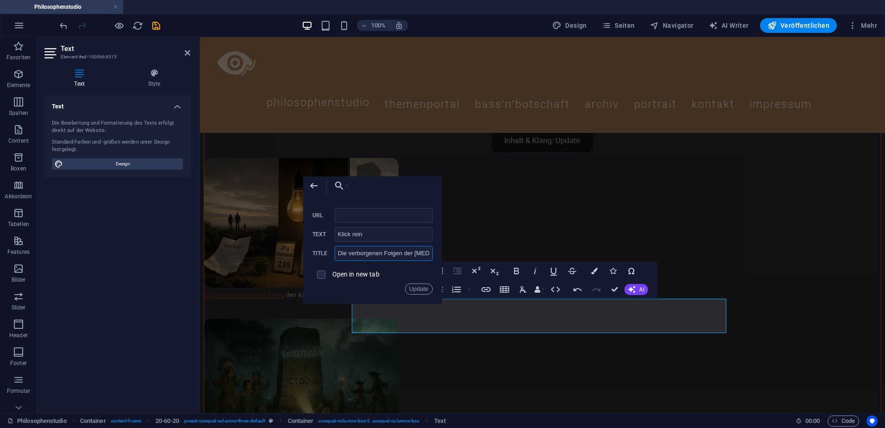
click at [368, 254] on input "Die verborgenen Folgen der [MEDICAL_DATA]-Impfung: Meine Erkrankungen, Communit…" at bounding box center [384, 253] width 98 height 15
paste input "Die verborgene Frequenz: Sind MedBeds die außerirdische Revolution der Medizin?"
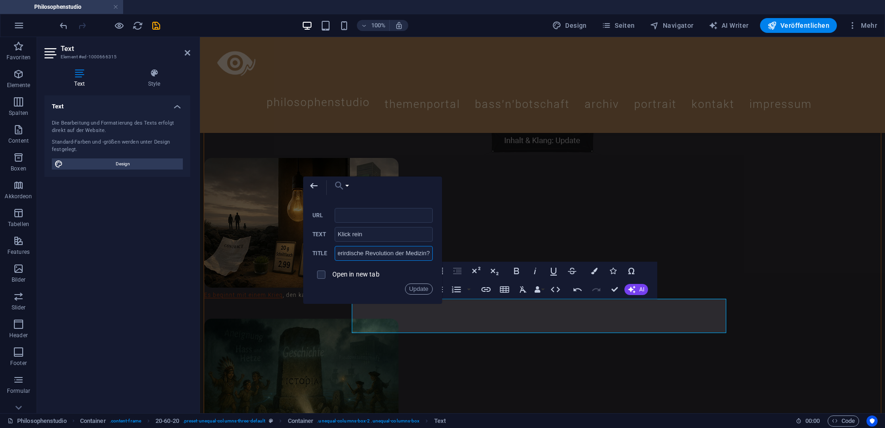
type input "Die verborgene Frequenz: Sind MedBeds die außerirdische Revolution der Medizin?"
click at [349, 187] on button "Choose Link" at bounding box center [339, 185] width 21 height 19
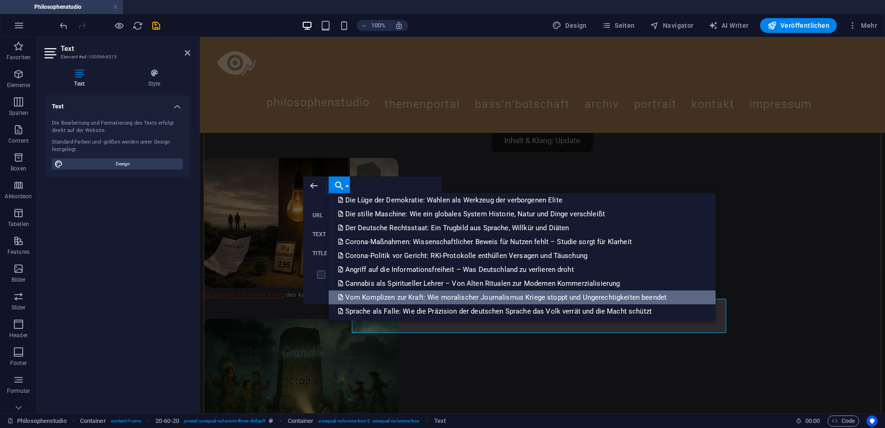
scroll to position [672, 0]
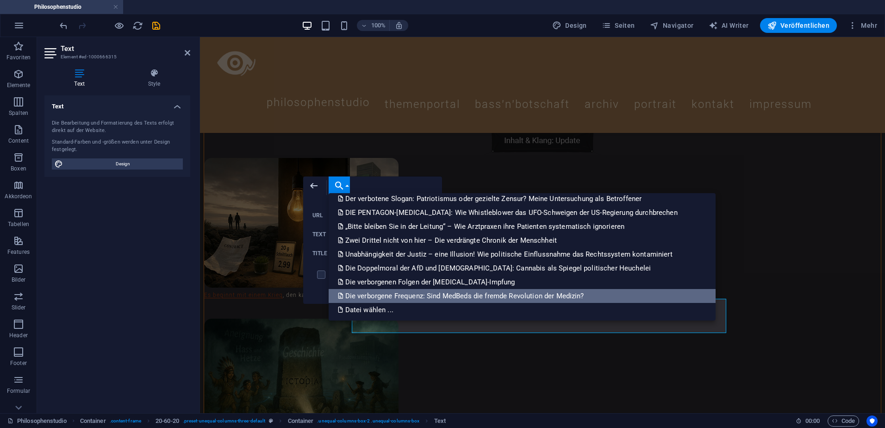
click at [394, 295] on p "Die verborgene Frequenz: Sind MedBeds die fremde Revolution der Medizin?" at bounding box center [462, 296] width 248 height 14
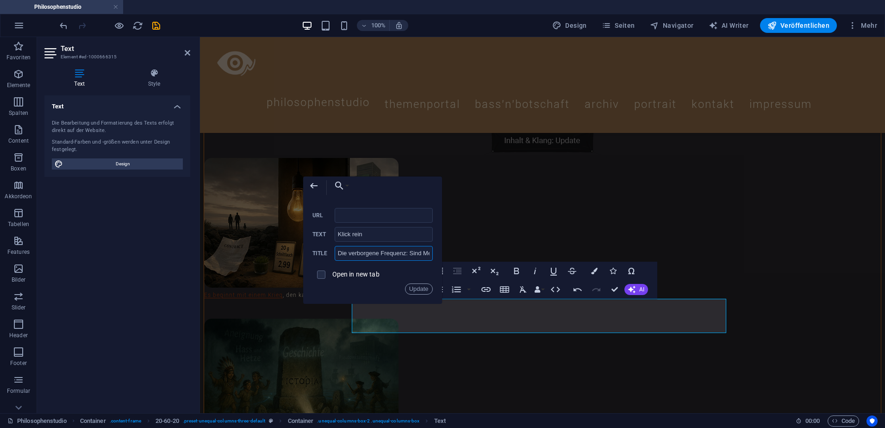
click at [354, 251] on input "Die verborgene Frequenz: Sind MedBeds die außerirdische Revolution der Medizin?" at bounding box center [384, 253] width 98 height 15
click at [417, 287] on button "Update" at bounding box center [419, 288] width 28 height 11
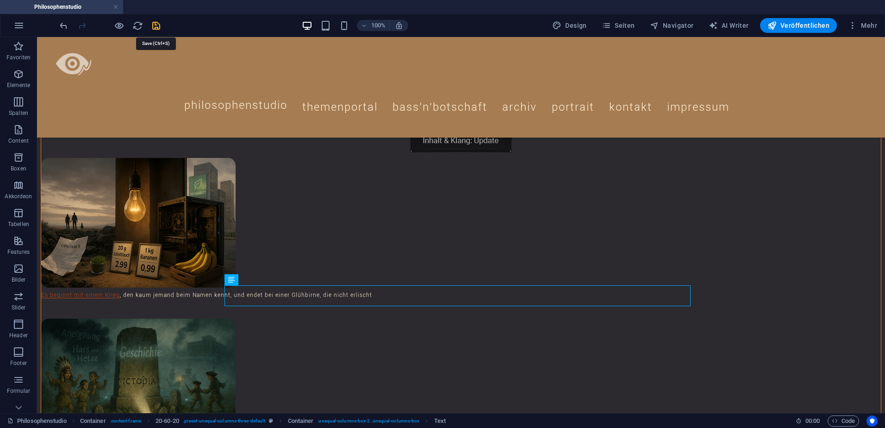
click at [151, 25] on icon "save" at bounding box center [156, 25] width 11 height 11
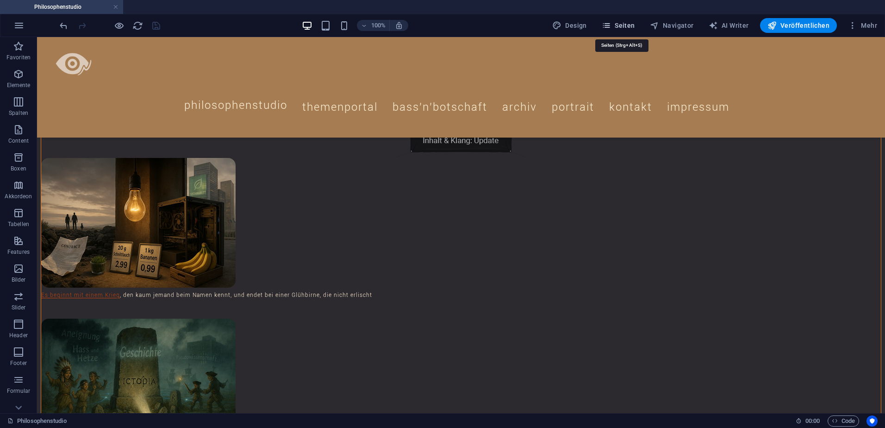
click at [622, 25] on span "Seiten" at bounding box center [618, 25] width 33 height 9
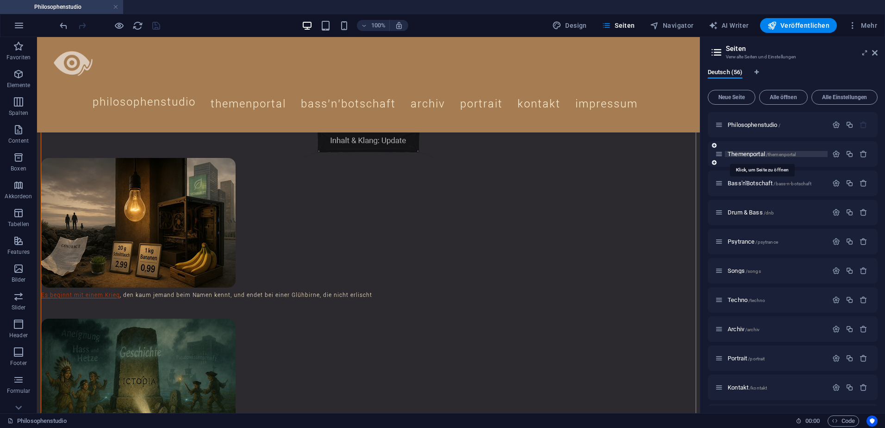
click at [753, 154] on span "Themenportal /themenportal" at bounding box center [762, 153] width 68 height 7
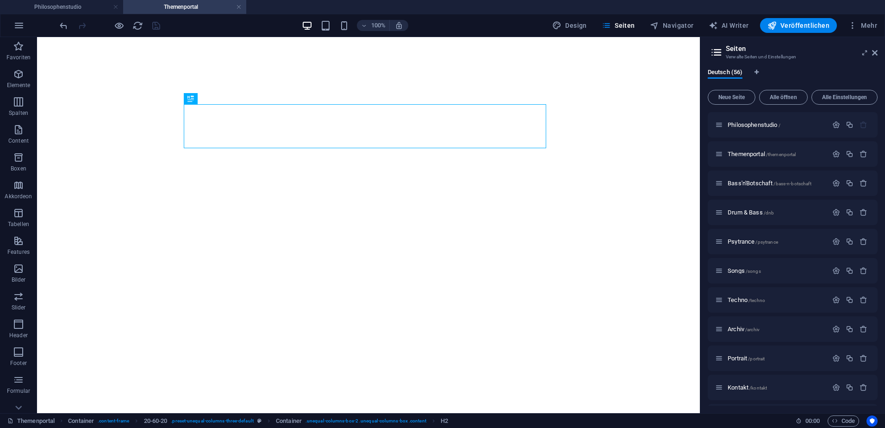
select select "theme-27"
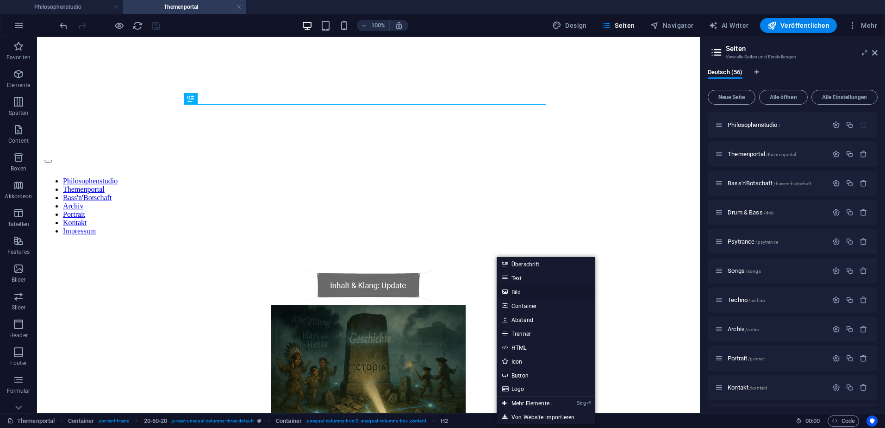
click at [520, 290] on link "Bild" at bounding box center [546, 292] width 99 height 14
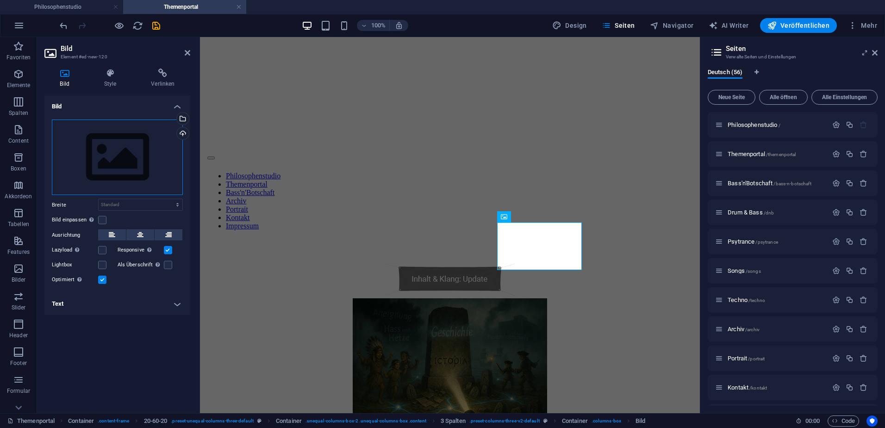
click at [63, 131] on div "Ziehe Dateien zum Hochladen hierher oder klicke hier, um aus Dateien oder koste…" at bounding box center [117, 157] width 131 height 76
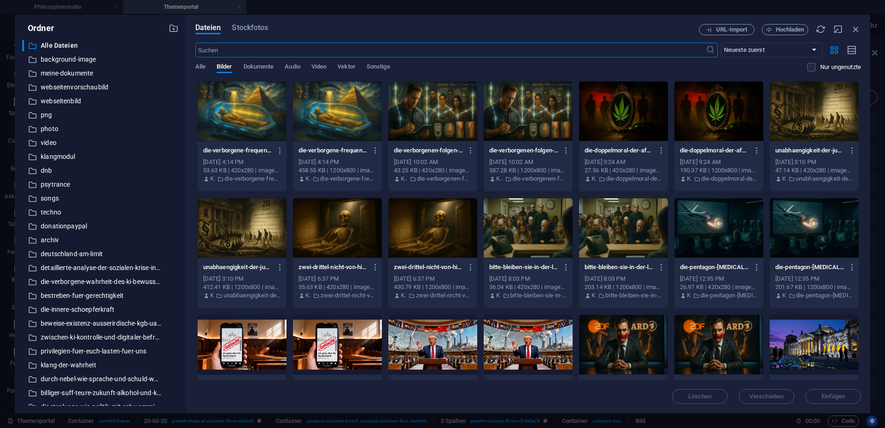
click at [252, 116] on div at bounding box center [242, 111] width 89 height 60
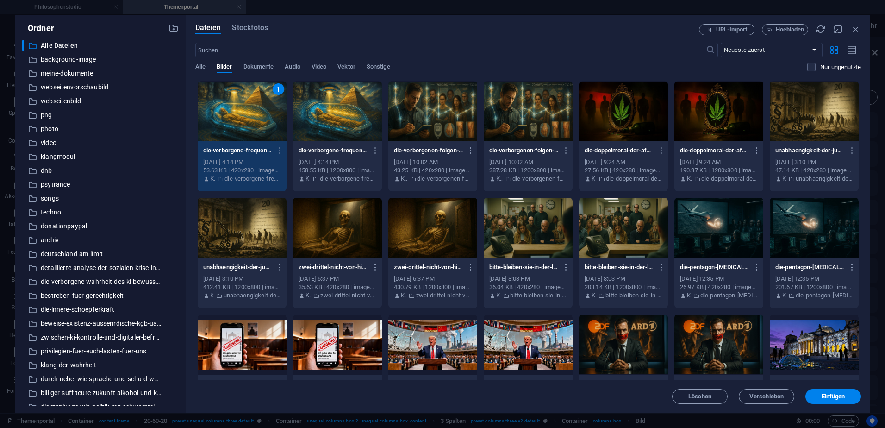
drag, startPoint x: 825, startPoint y: 392, endPoint x: 817, endPoint y: 390, distance: 8.0
click at [826, 392] on button "Einfügen" at bounding box center [833, 396] width 56 height 15
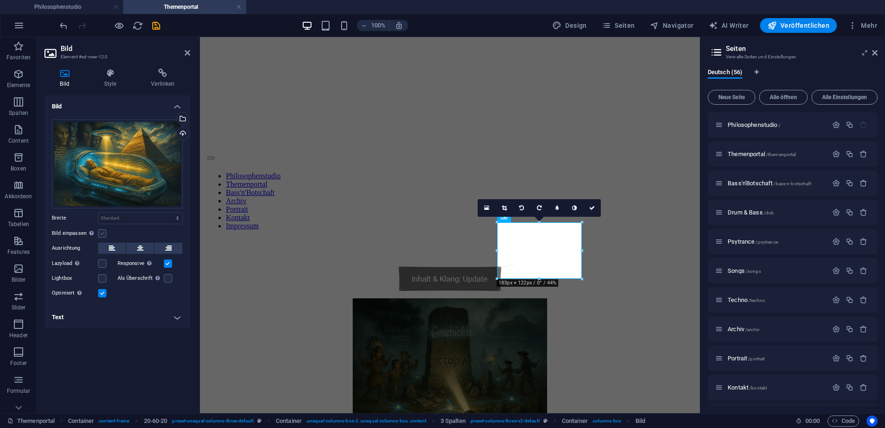
click at [105, 235] on label at bounding box center [102, 233] width 8 height 8
click at [0, 0] on input "Bild einpassen Bild automatisch anhand einer fixen Breite und Höhe einpassen" at bounding box center [0, 0] width 0 height 0
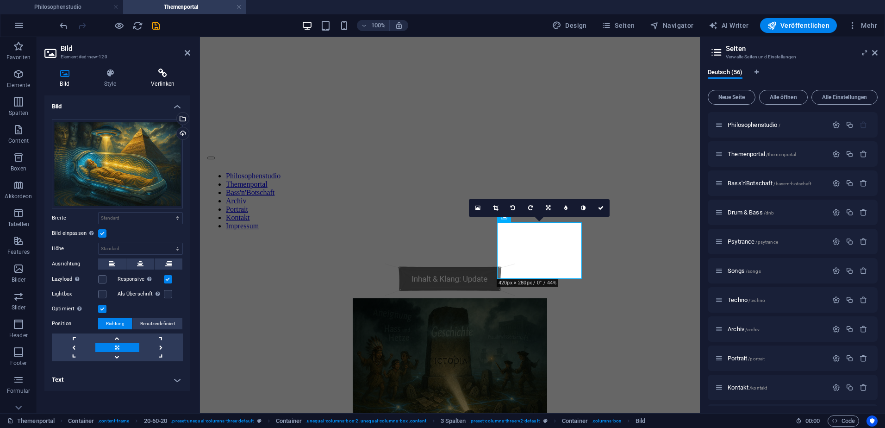
click at [171, 75] on icon at bounding box center [163, 73] width 55 height 9
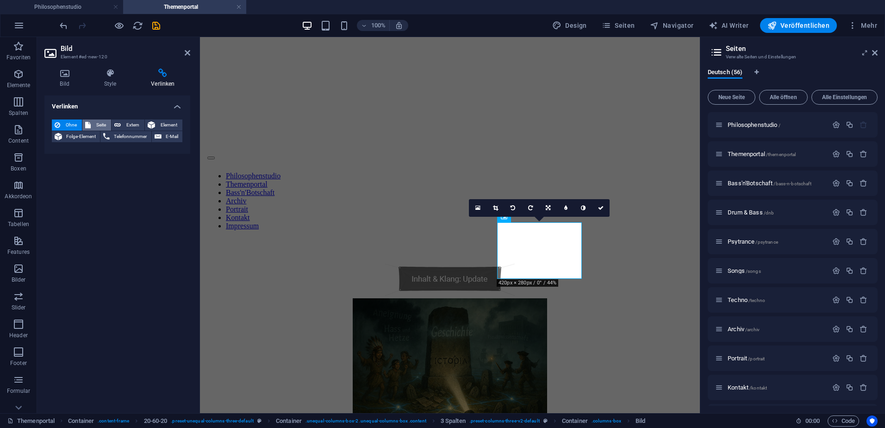
click at [96, 124] on span "Seite" at bounding box center [100, 124] width 15 height 11
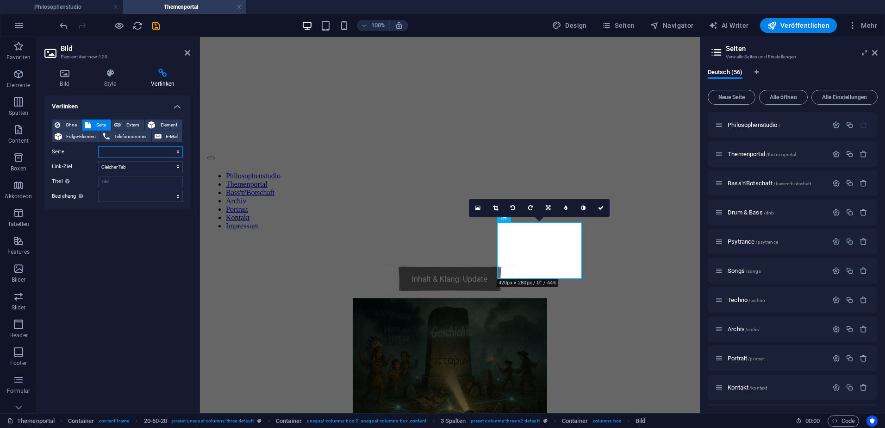
click at [179, 155] on select "Philosophenstudio Themenportal Bass&#39;n&#39;Botschaft Drum &amp; Bass Psytran…" at bounding box center [140, 151] width 85 height 11
select select "55"
click at [98, 146] on select "Philosophenstudio Themenportal Bass&#39;n&#39;Botschaft Drum &amp; Bass Psytran…" at bounding box center [140, 151] width 85 height 11
click at [133, 177] on input "Titel Zusätzliche Linkbeschreibung, sollte nicht mit dem Linktext identisch sei…" at bounding box center [140, 181] width 85 height 11
paste input "Die verborgene Frequenz: Sind MedBeds die außerirdische Revolution der Medizin?"
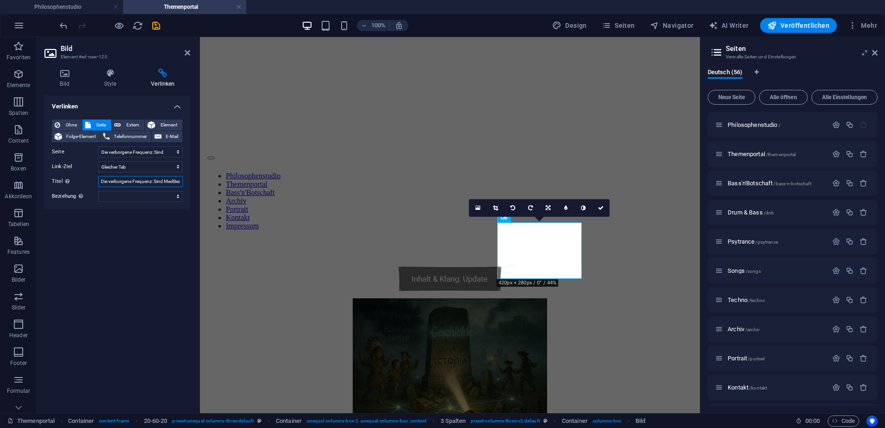
scroll to position [0, 90]
type input "Die verborgene Frequenz: Sind MedBeds die außerirdische Revolution der Medizin?"
click at [156, 26] on icon "save" at bounding box center [156, 25] width 11 height 11
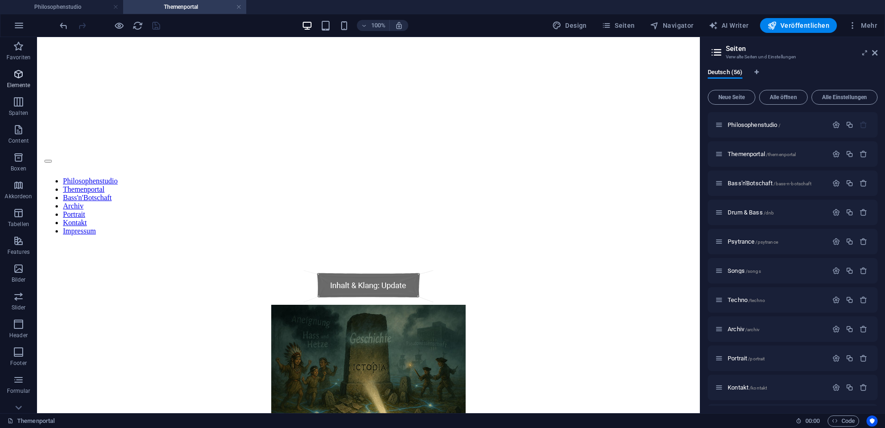
click at [13, 74] on icon "button" at bounding box center [18, 74] width 11 height 11
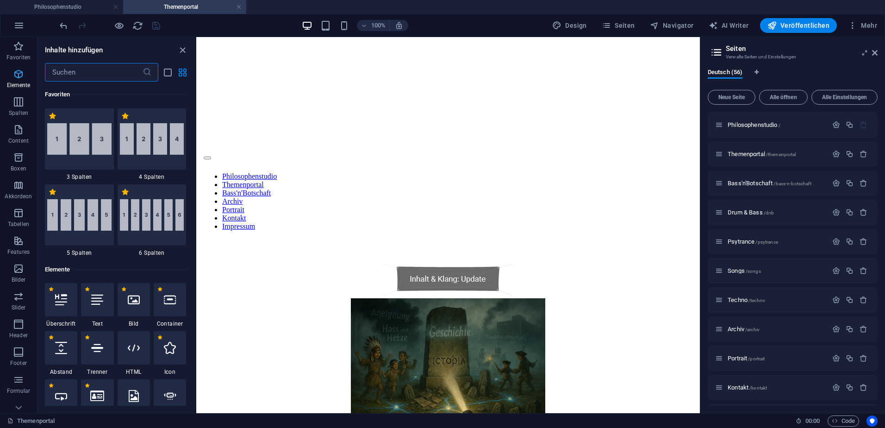
scroll to position [858, 0]
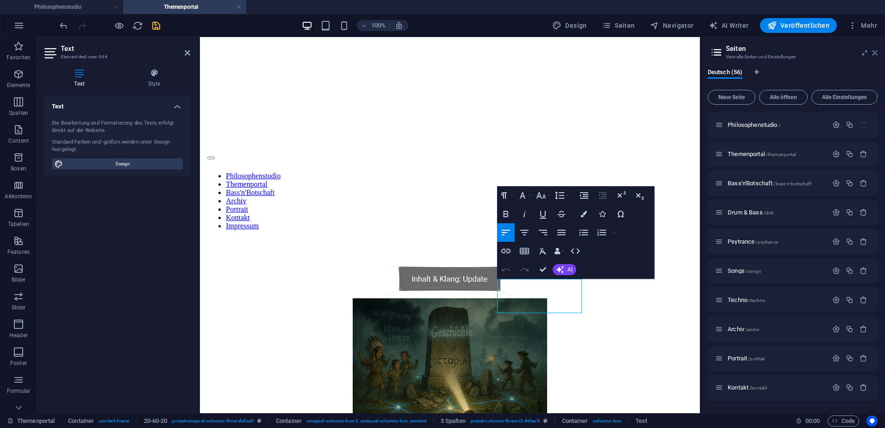
click at [876, 52] on icon at bounding box center [875, 52] width 6 height 7
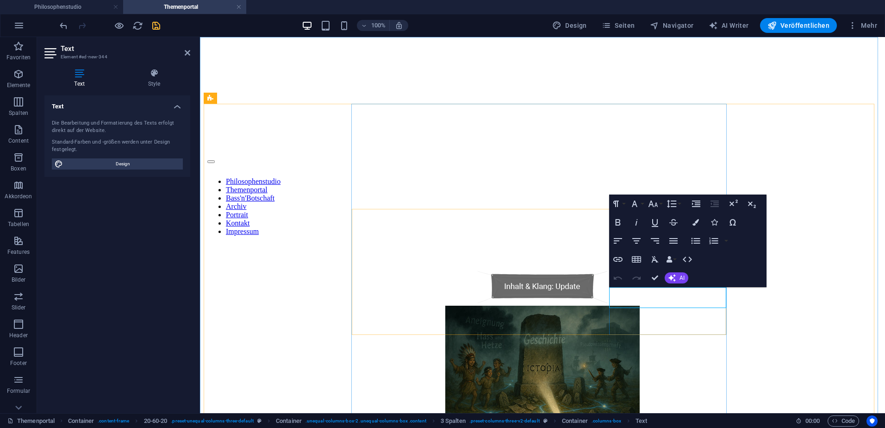
drag, startPoint x: 702, startPoint y: 294, endPoint x: 611, endPoint y: 295, distance: 91.2
drag, startPoint x: 610, startPoint y: 306, endPoint x: 610, endPoint y: 293, distance: 13.4
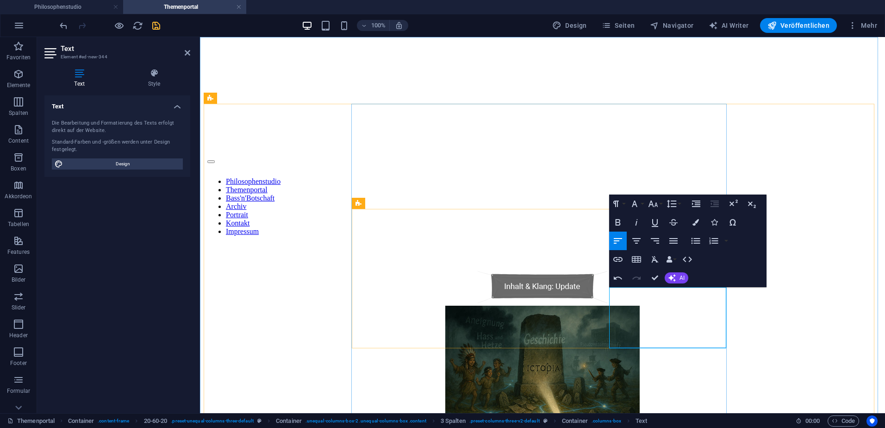
drag, startPoint x: 668, startPoint y: 307, endPoint x: 608, endPoint y: 308, distance: 59.7
drag, startPoint x: 714, startPoint y: 308, endPoint x: 608, endPoint y: 292, distance: 107.2
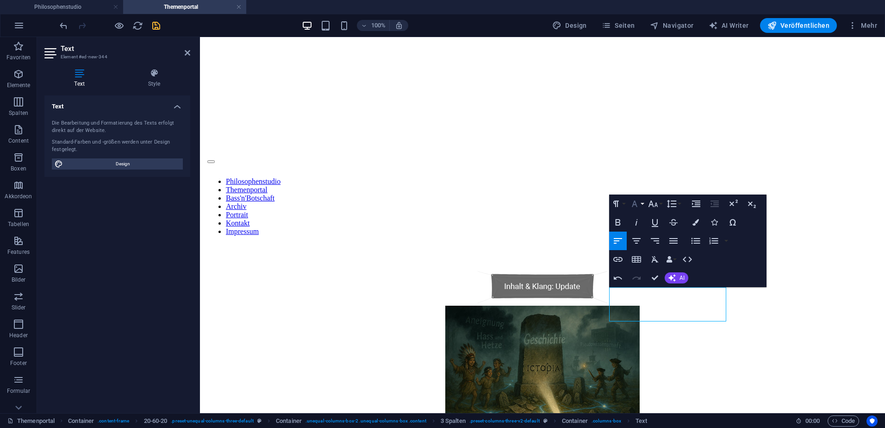
click at [641, 203] on button "Font Family" at bounding box center [637, 203] width 18 height 19
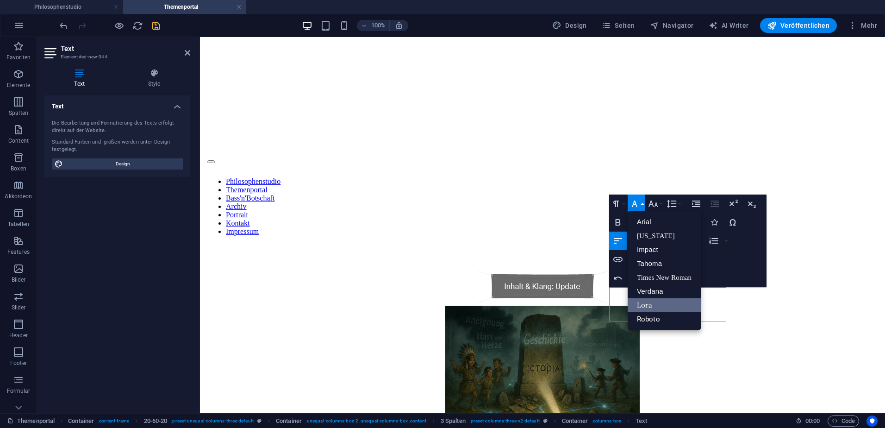
scroll to position [0, 0]
click at [648, 318] on link "Roboto" at bounding box center [664, 319] width 73 height 14
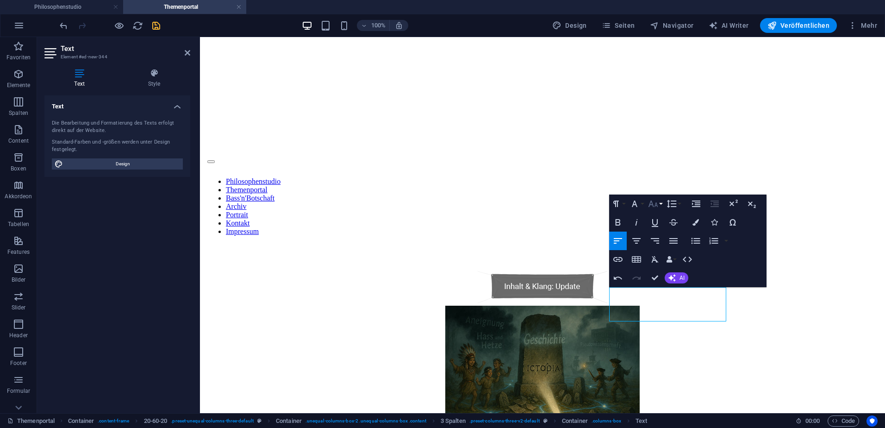
click at [661, 204] on button "Font Size" at bounding box center [655, 203] width 18 height 19
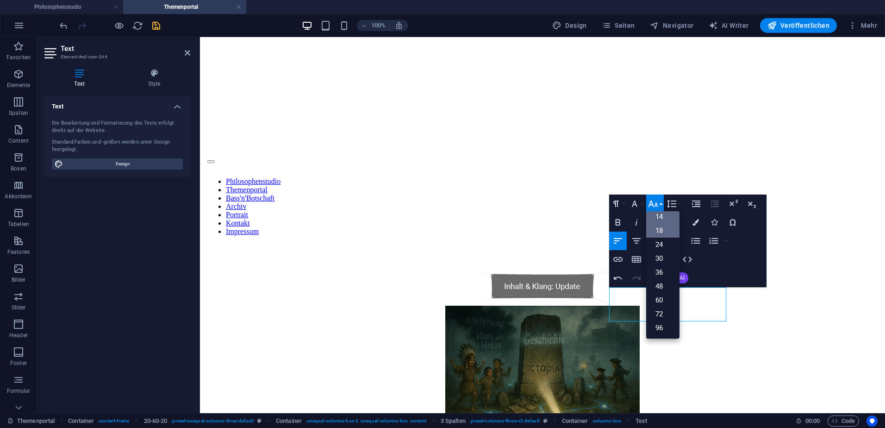
click at [667, 215] on link "14" at bounding box center [662, 217] width 33 height 14
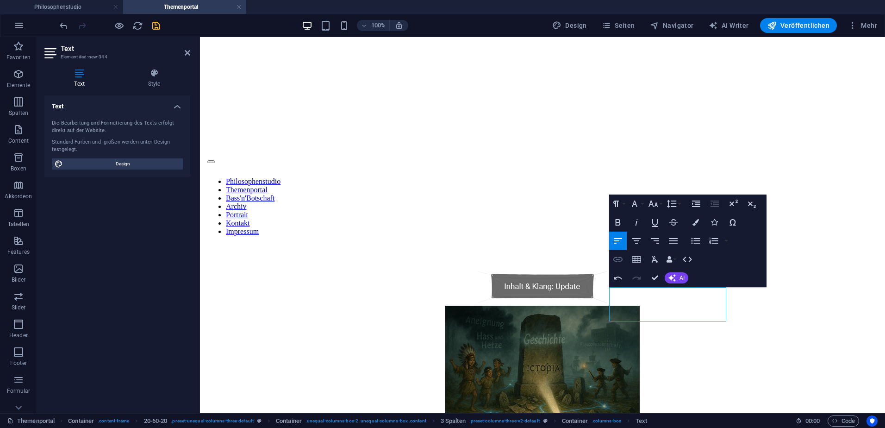
click at [613, 259] on icon "button" at bounding box center [617, 259] width 11 height 11
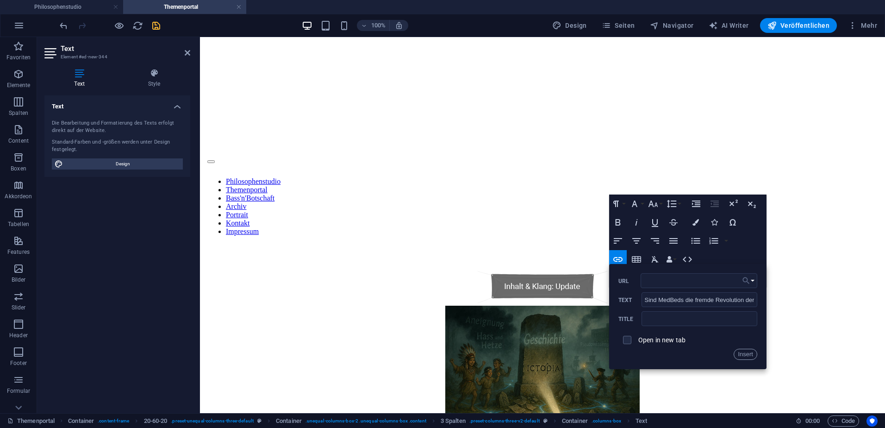
click at [751, 280] on button "Choose Link" at bounding box center [749, 280] width 18 height 15
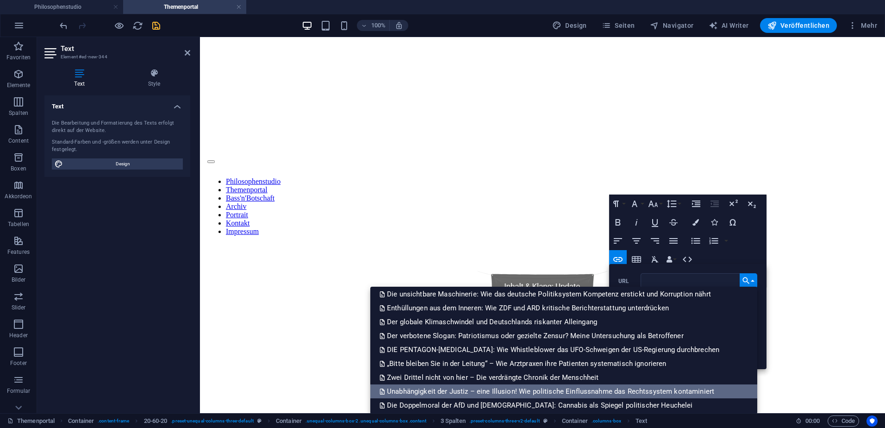
scroll to position [672, 0]
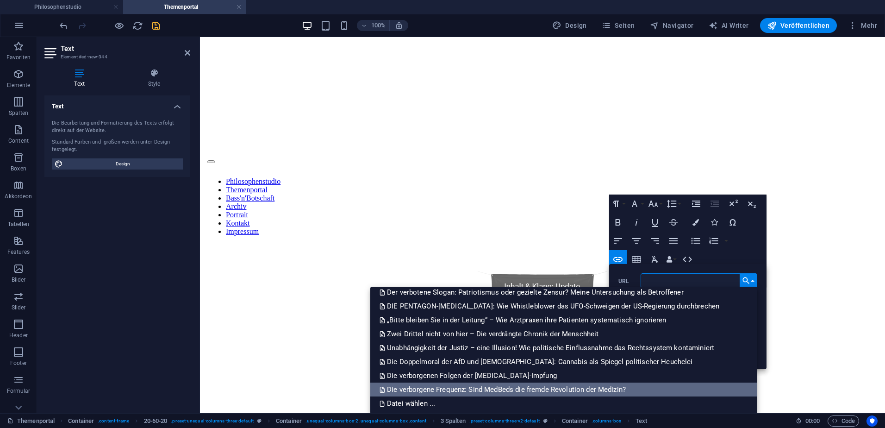
click at [479, 388] on p "Die verborgene Frequenz: Sind MedBeds die fremde Revolution der Medizin?" at bounding box center [504, 389] width 248 height 14
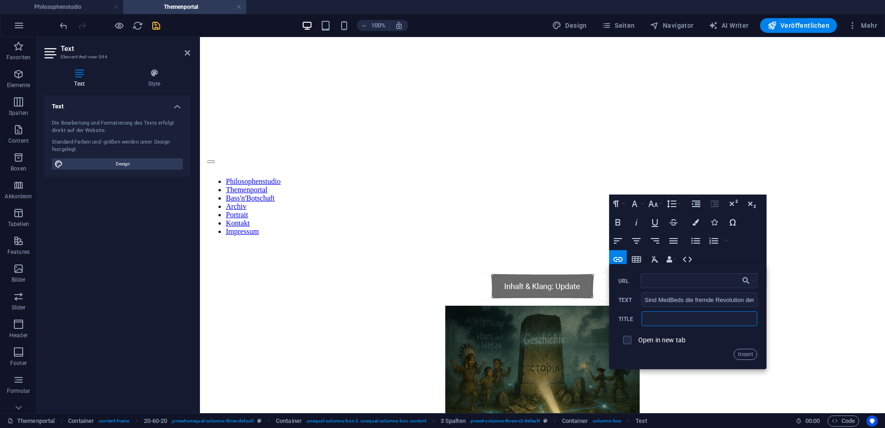
scroll to position [0, 0]
click at [659, 318] on input "text" at bounding box center [700, 318] width 116 height 15
paste input "Die verborgene Frequenz: Sind MedBeds die außerirdische Revolution der Medizin?"
type input "Die verborgene Frequenz: Sind MedBeds die außerirdische Revolution der Medizin?"
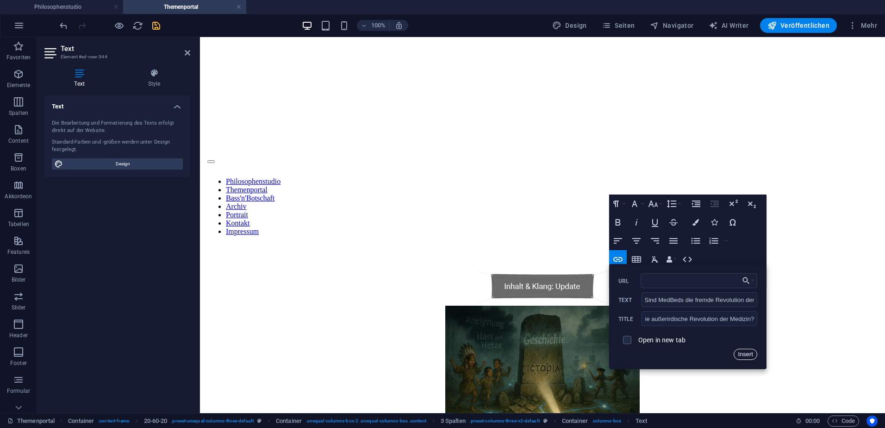
click at [746, 351] on button "Insert" at bounding box center [746, 354] width 24 height 11
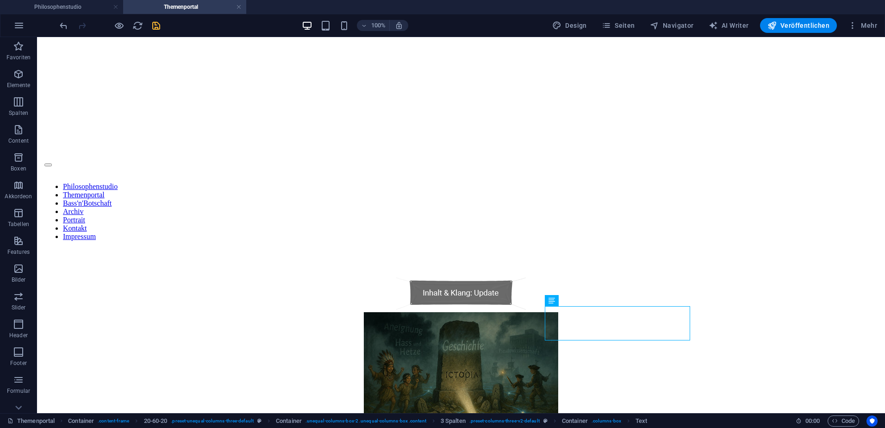
click at [154, 31] on icon "save" at bounding box center [156, 25] width 11 height 11
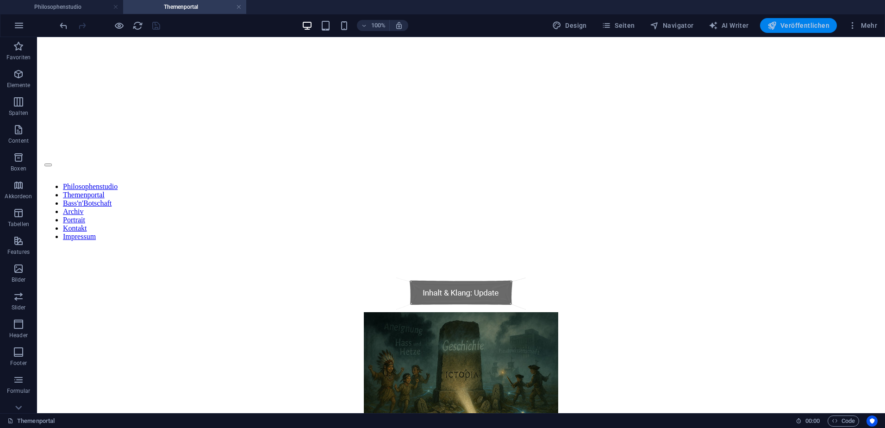
click at [812, 29] on span "Veröffentlichen" at bounding box center [798, 25] width 62 height 9
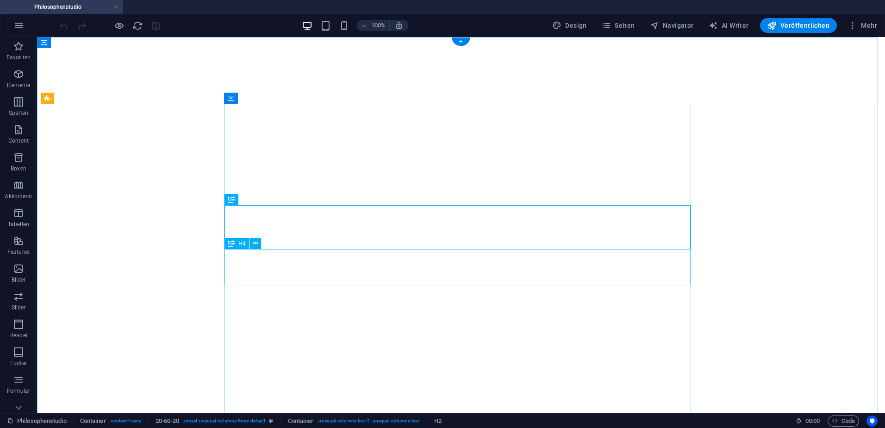
select select "theme-27"
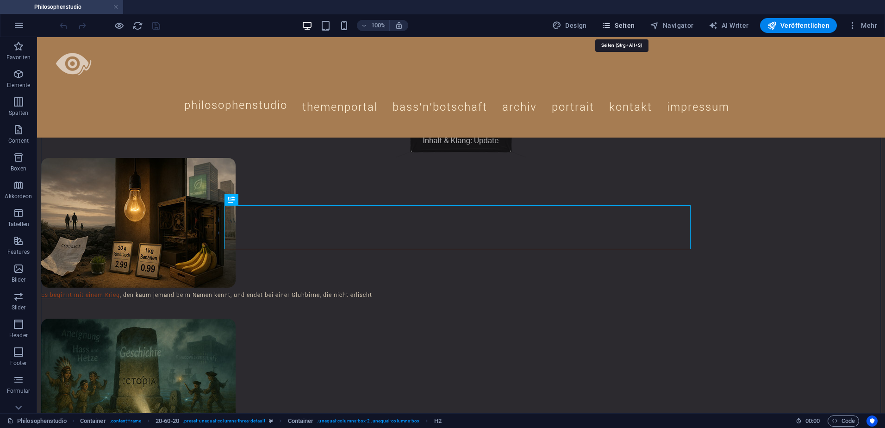
click at [629, 26] on span "Seiten" at bounding box center [618, 25] width 33 height 9
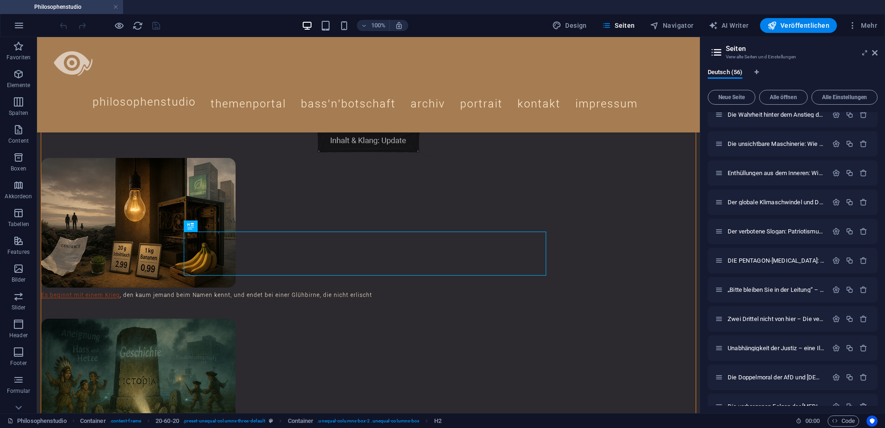
scroll to position [1340, 0]
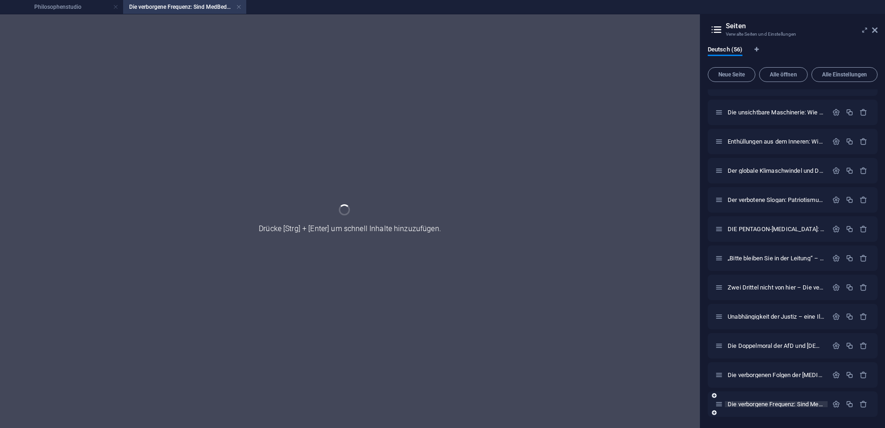
scroll to position [1302, 0]
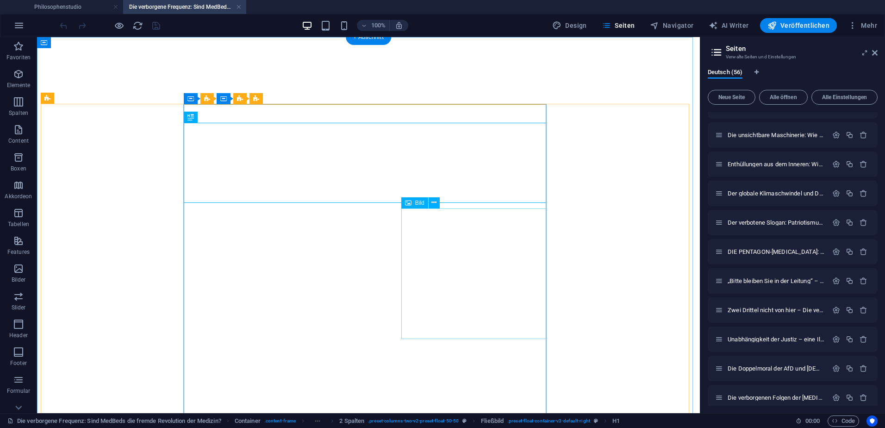
select select "theme-27"
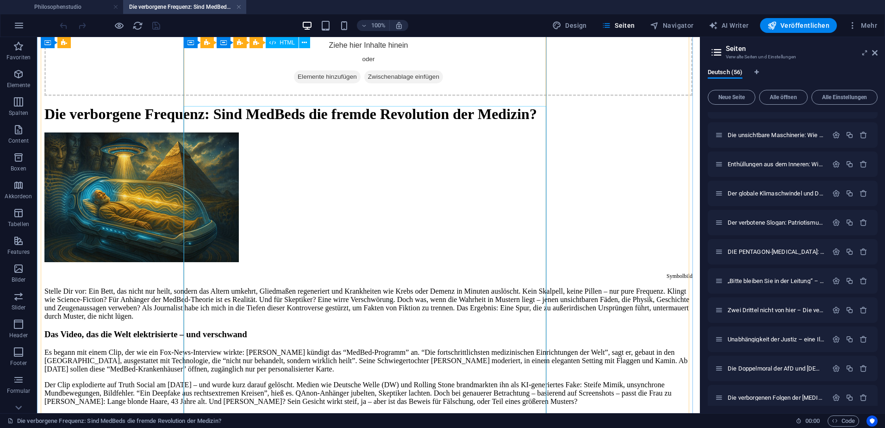
scroll to position [0, 0]
